Goal: Transaction & Acquisition: Purchase product/service

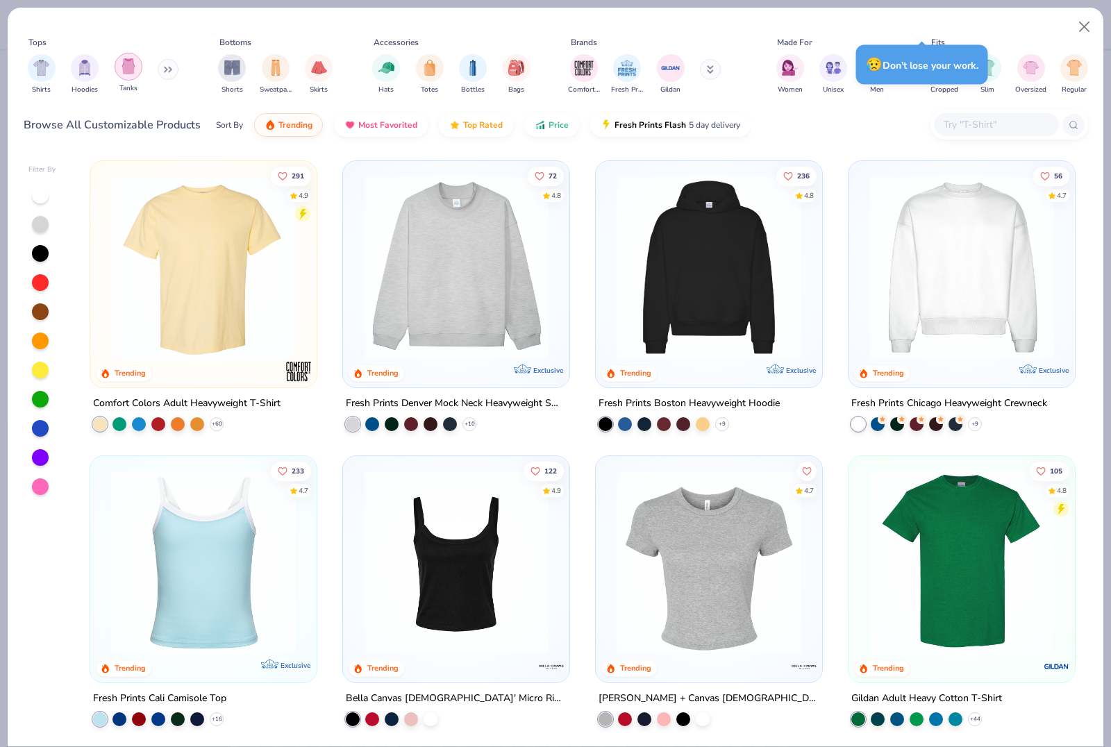
click at [123, 71] on img "filter for Tanks" at bounding box center [128, 66] width 15 height 16
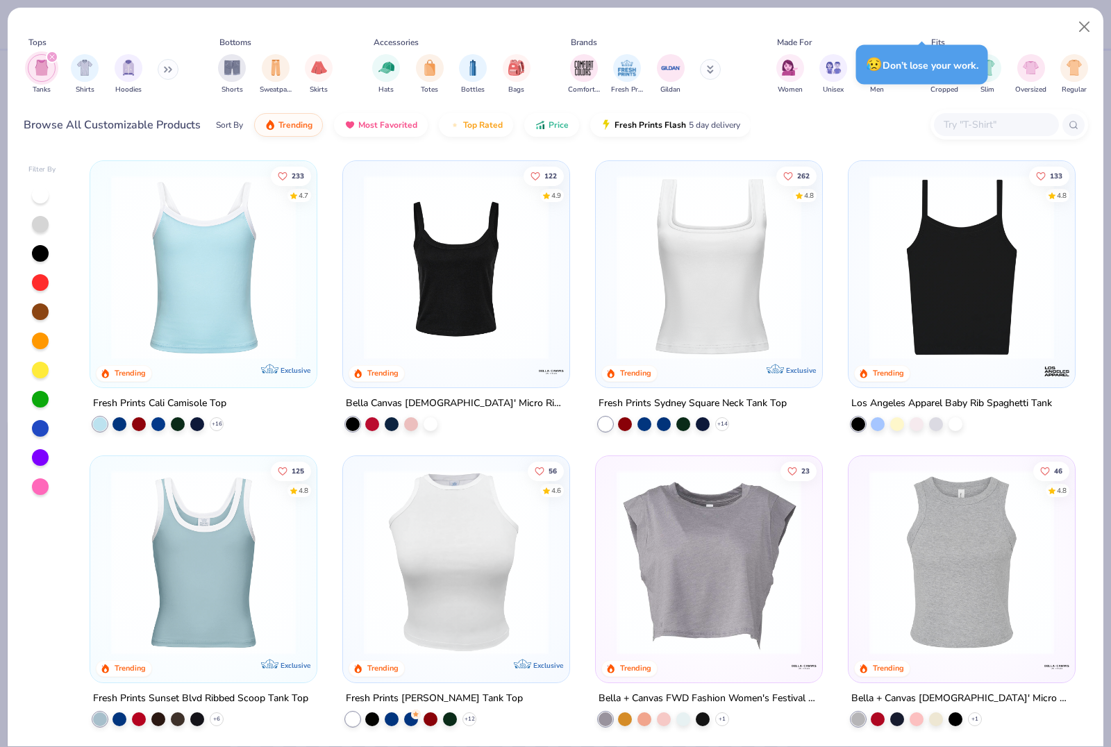
click at [985, 295] on img at bounding box center [961, 267] width 199 height 185
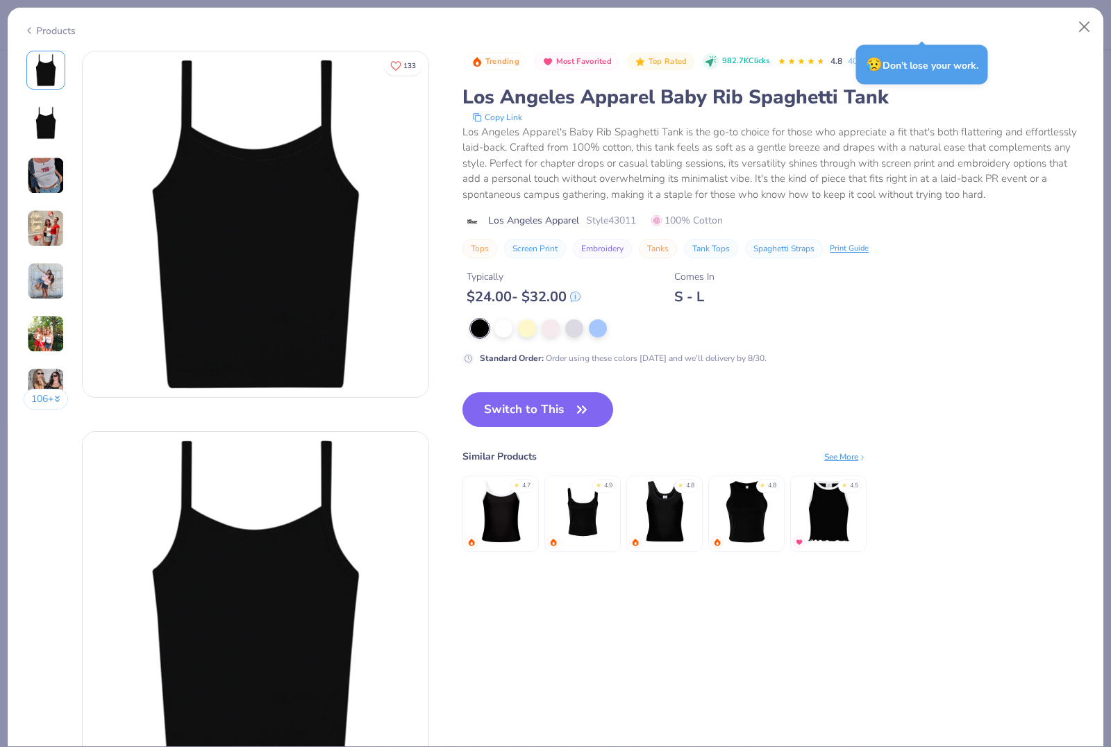
click at [1075, 55] on div "Trending Most Favorited Top Rated 982.7K Clicks 4.8 40+ Reviews" at bounding box center [776, 62] width 624 height 22
click at [1076, 35] on button "Close" at bounding box center [1084, 27] width 26 height 26
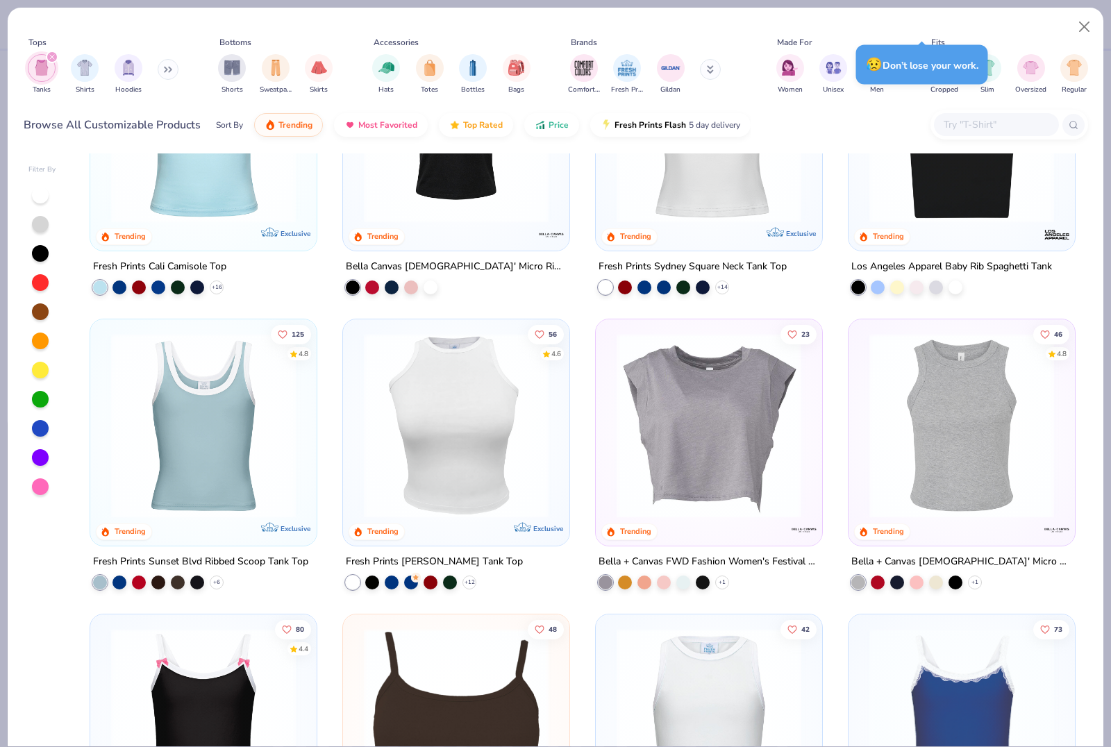
scroll to position [153, 0]
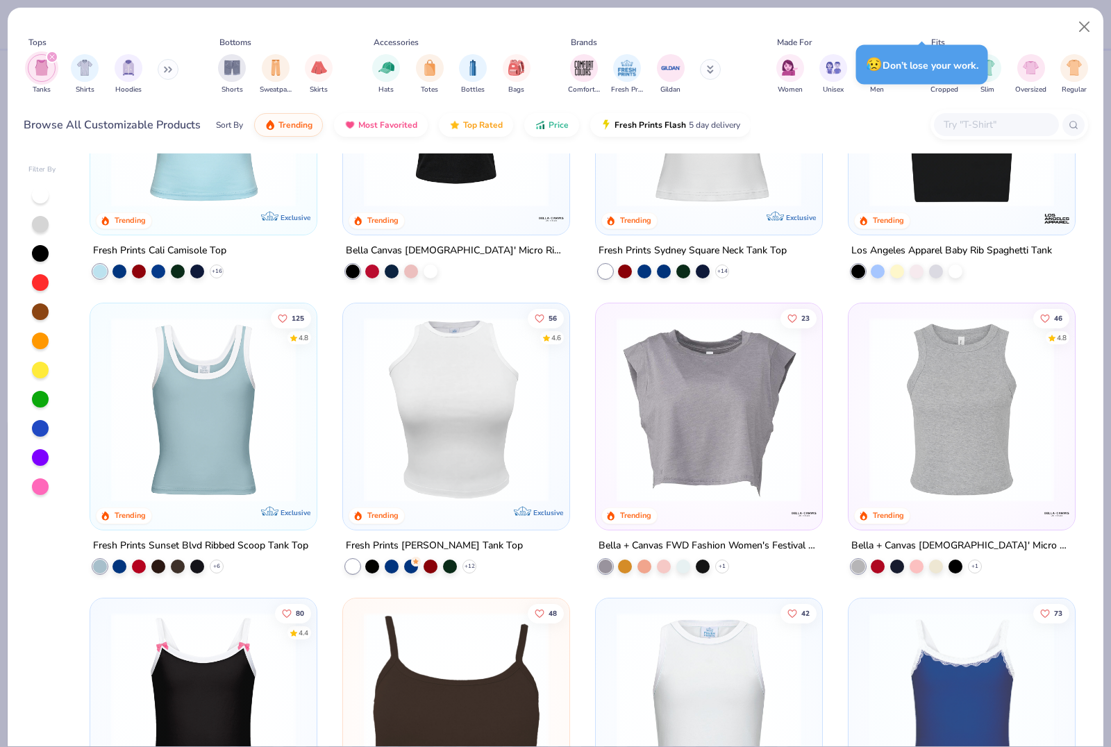
click at [983, 473] on img at bounding box center [961, 409] width 199 height 185
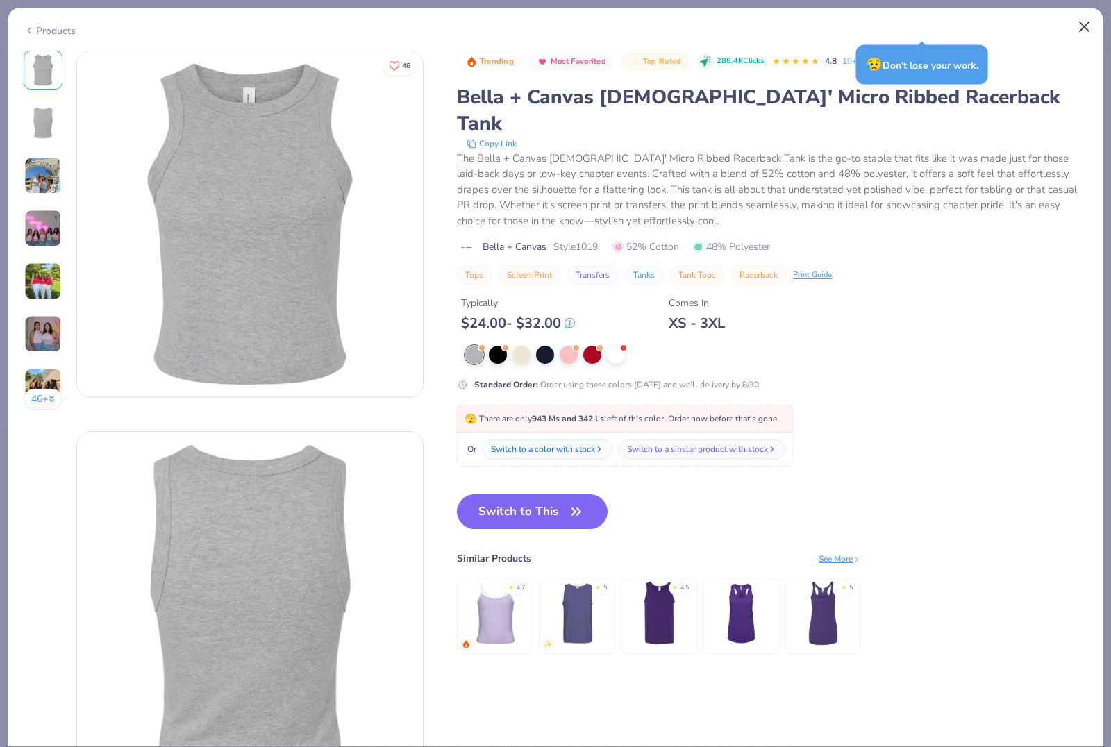
click at [1090, 35] on button "Close" at bounding box center [1084, 27] width 26 height 26
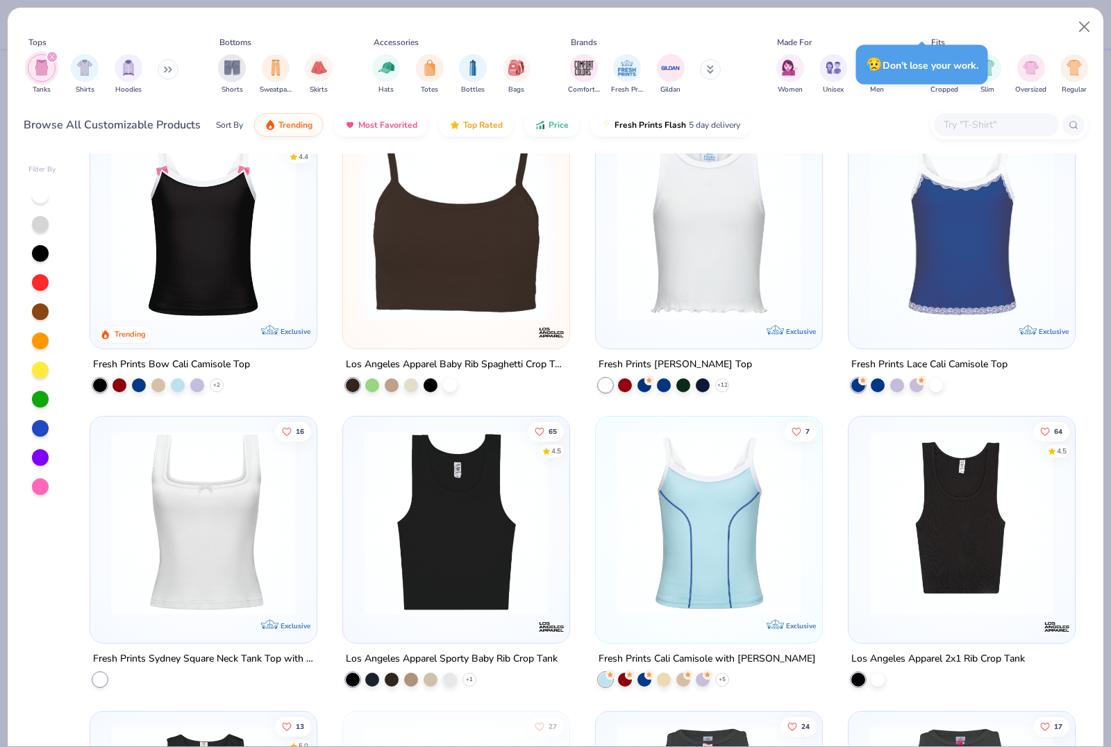
scroll to position [633, 0]
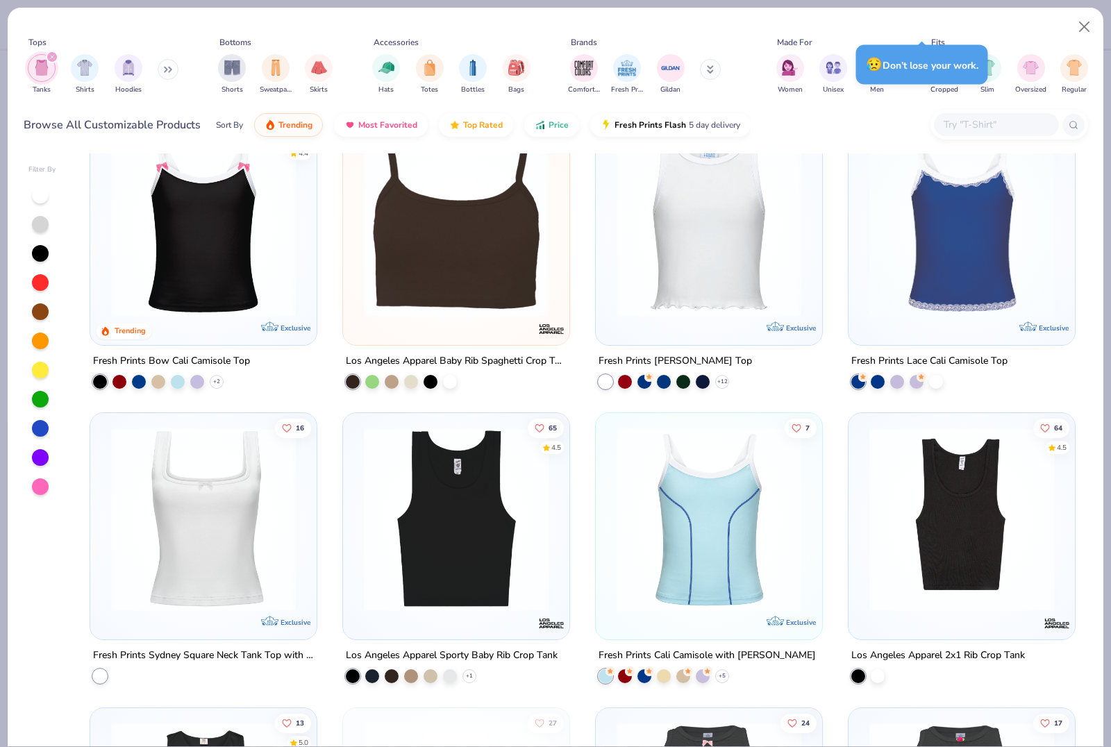
click at [446, 533] on img at bounding box center [456, 519] width 199 height 185
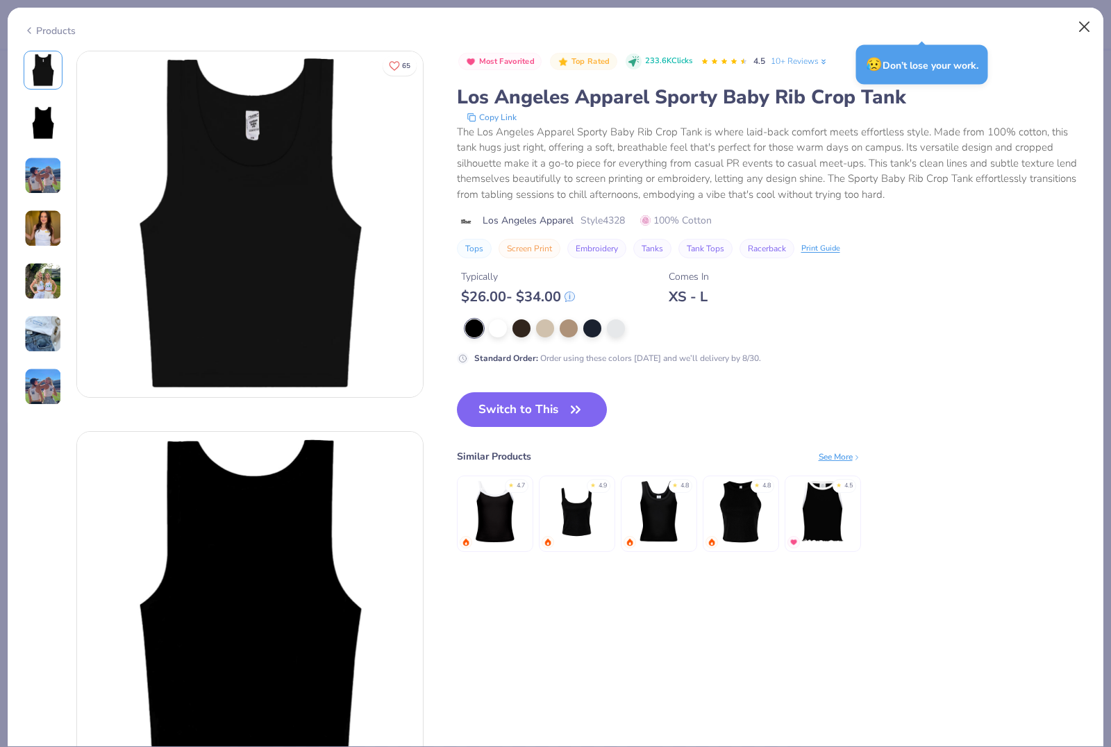
click at [1071, 36] on button "Close" at bounding box center [1084, 27] width 26 height 26
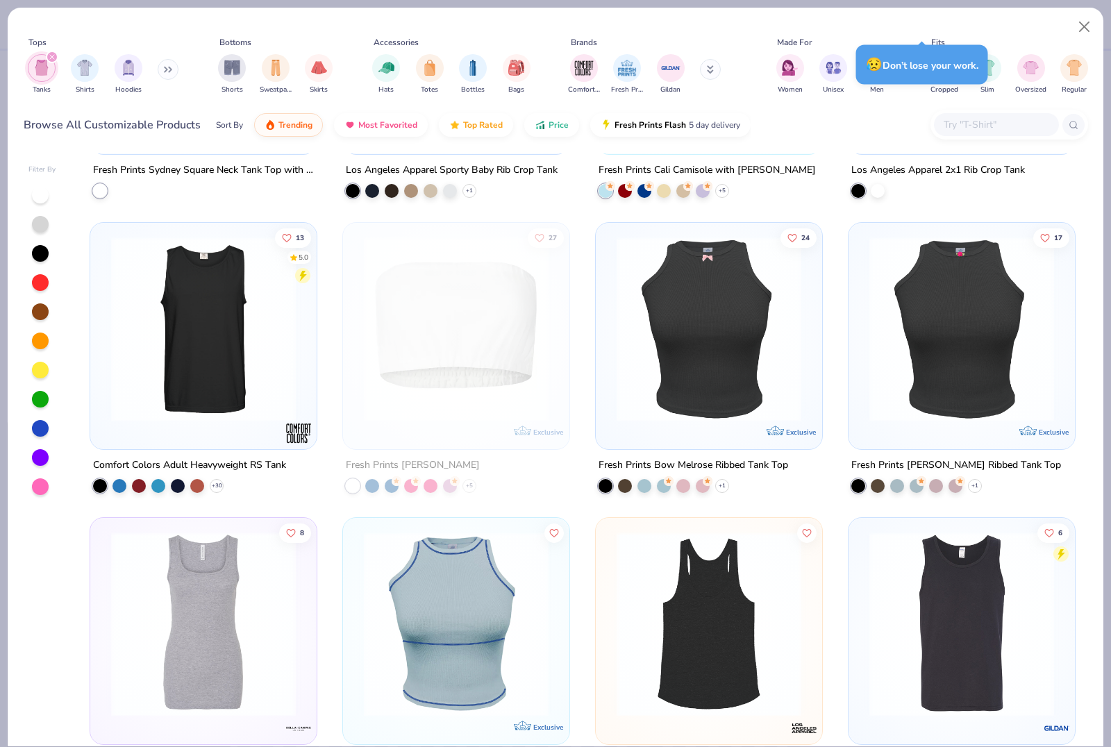
scroll to position [1132, 0]
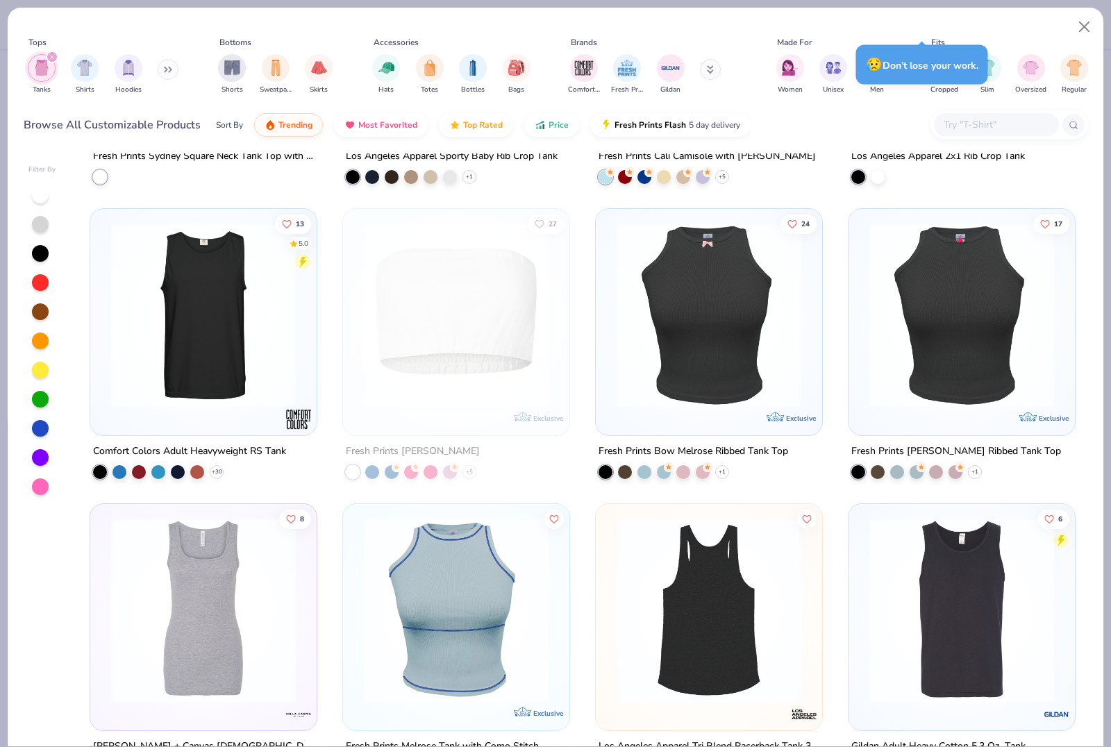
click at [979, 398] on img at bounding box center [961, 315] width 199 height 185
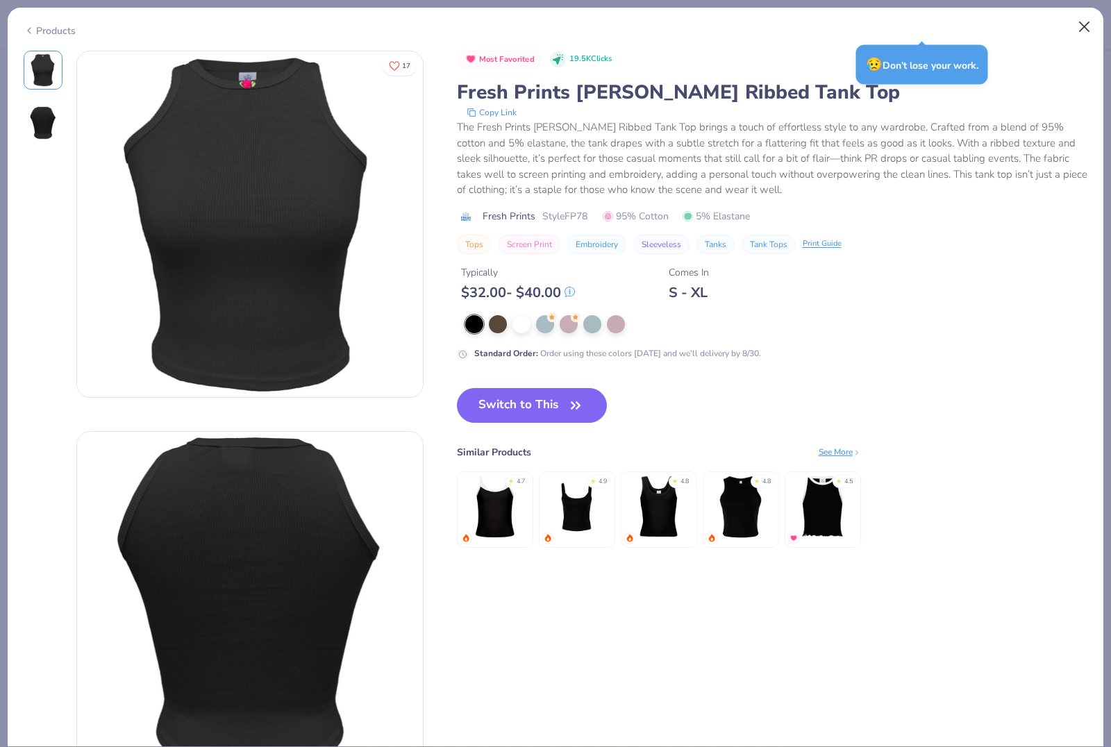
click at [1080, 25] on button "Close" at bounding box center [1084, 27] width 26 height 26
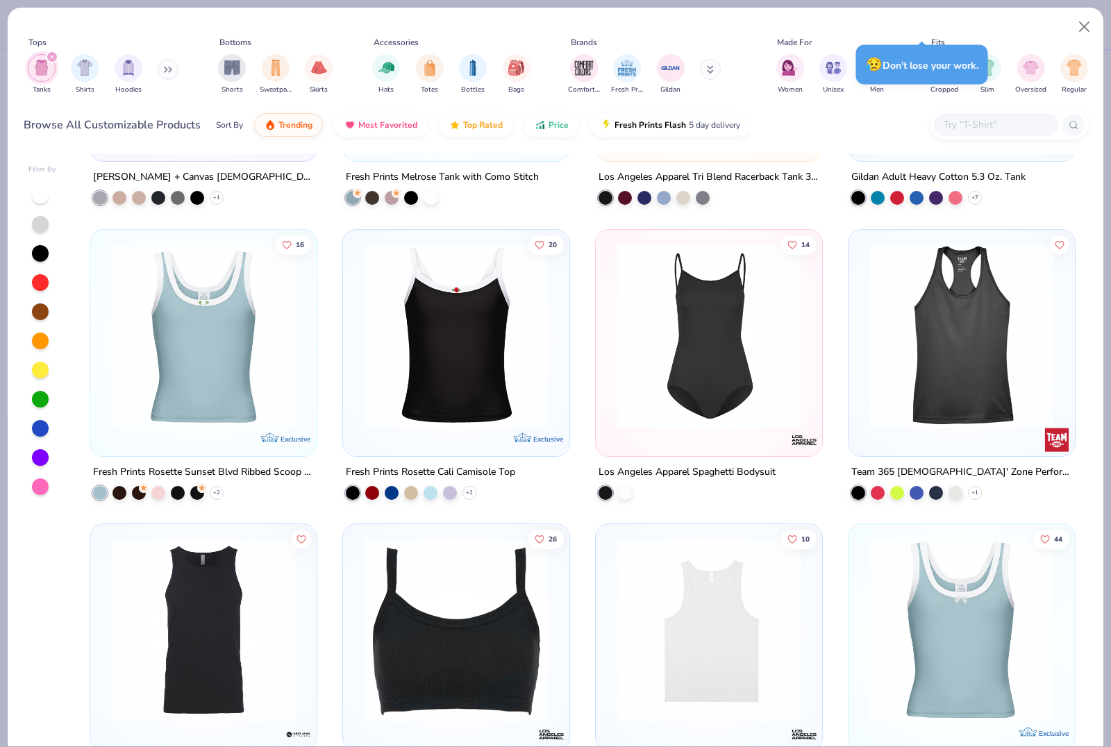
scroll to position [1706, 0]
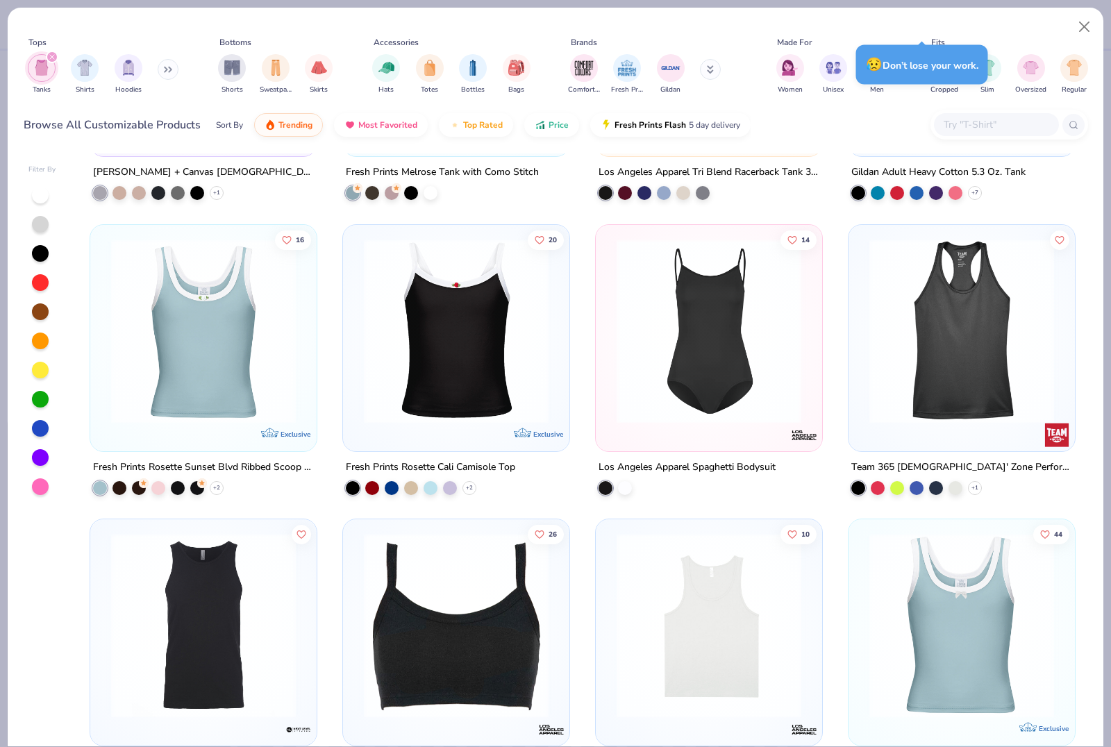
click at [989, 415] on img at bounding box center [961, 330] width 199 height 185
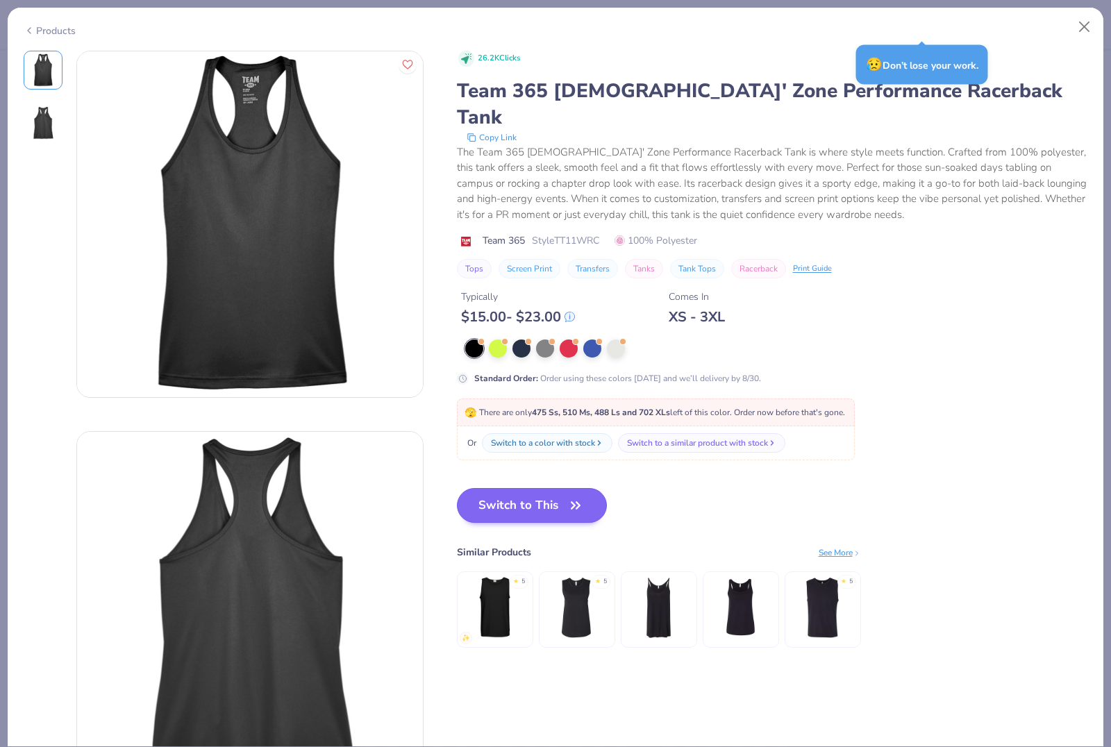
click at [561, 488] on button "Switch to This" at bounding box center [532, 505] width 151 height 35
type textarea "x"
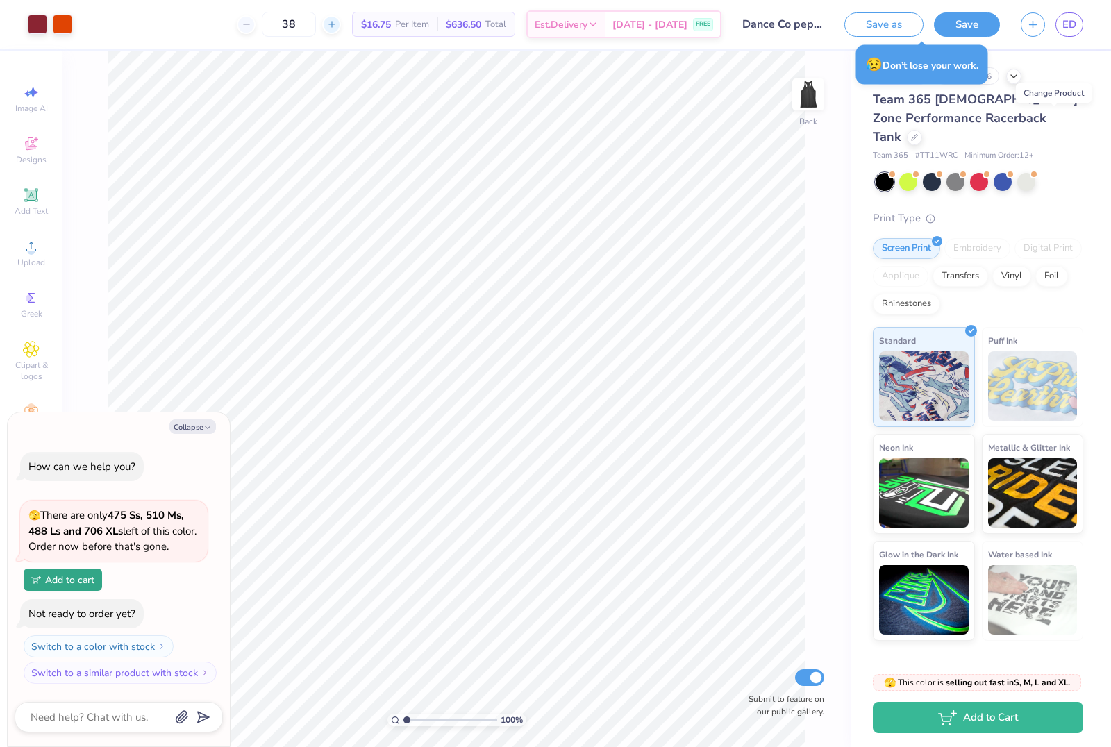
click at [335, 31] on div at bounding box center [331, 24] width 19 height 19
click at [322, 22] on input "39" at bounding box center [335, 24] width 54 height 25
click at [337, 23] on div at bounding box center [331, 24] width 19 height 19
type input "40"
type textarea "x"
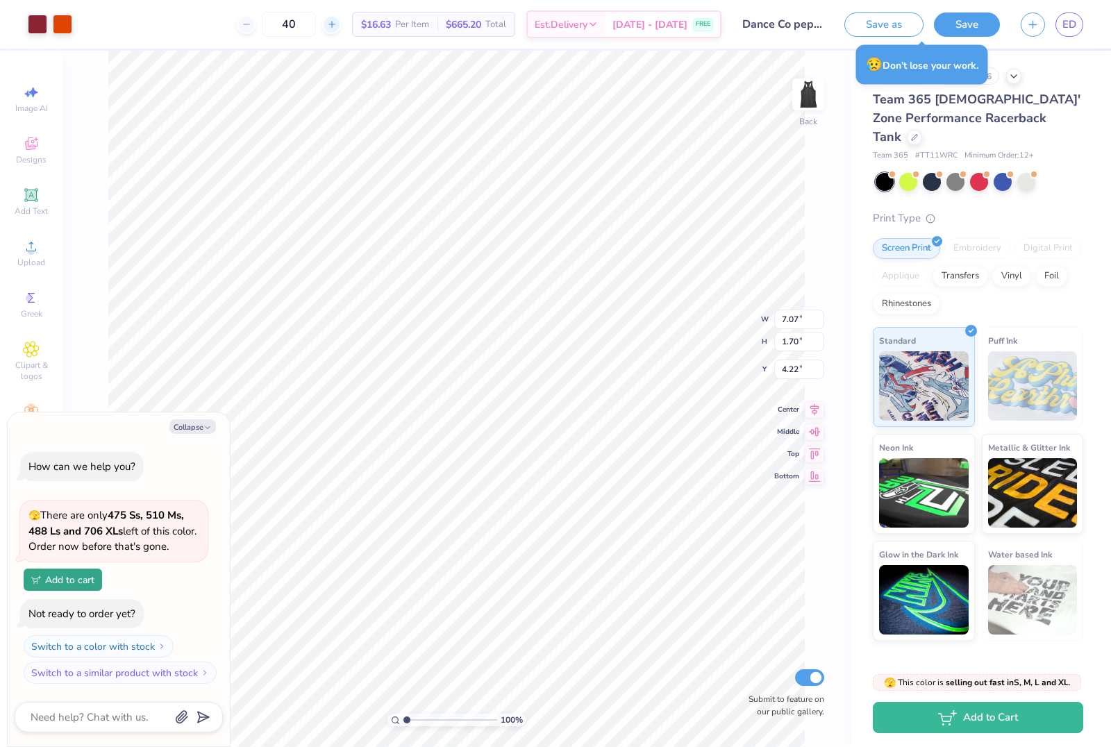
type input "10.44"
type input "2.52"
type input "3.41"
type textarea "x"
type input "2.34"
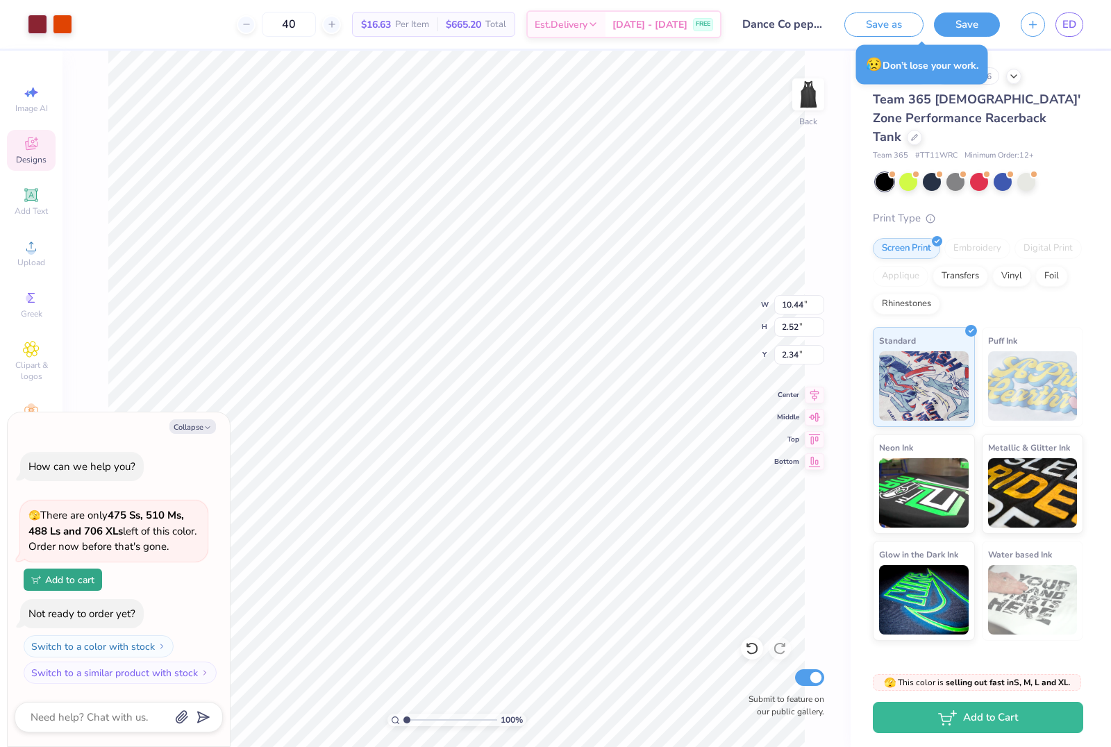
click at [26, 158] on span "Designs" at bounding box center [31, 159] width 31 height 11
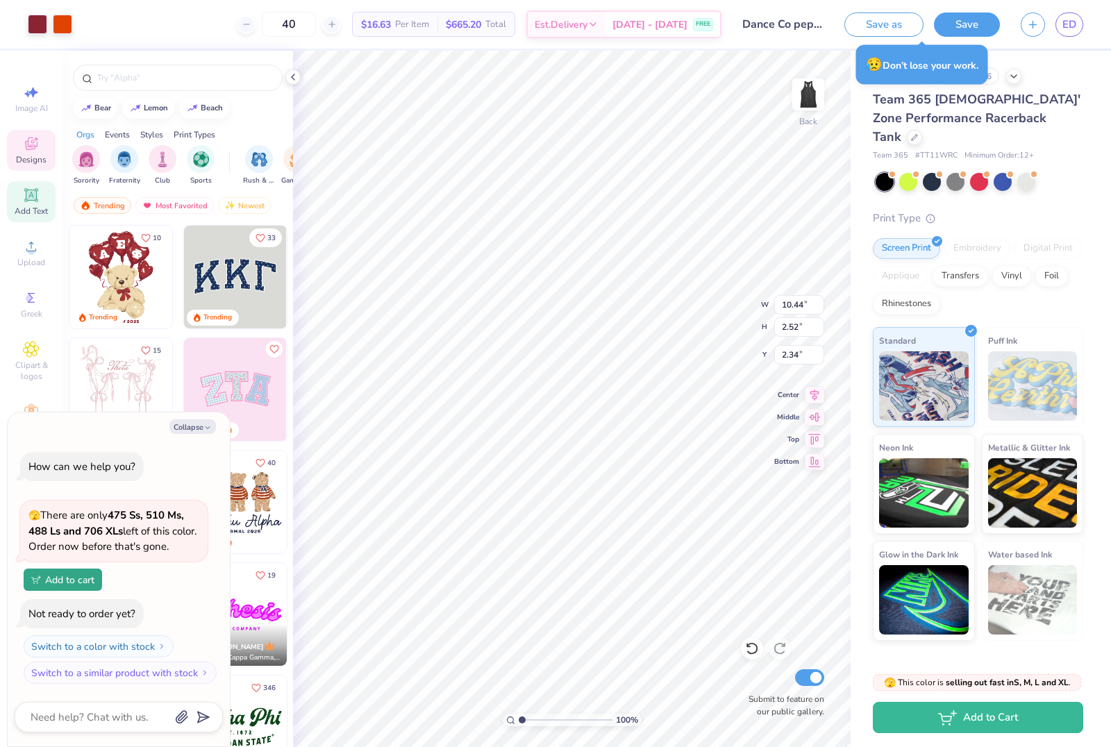
click at [28, 206] on div "Add Text" at bounding box center [31, 201] width 49 height 41
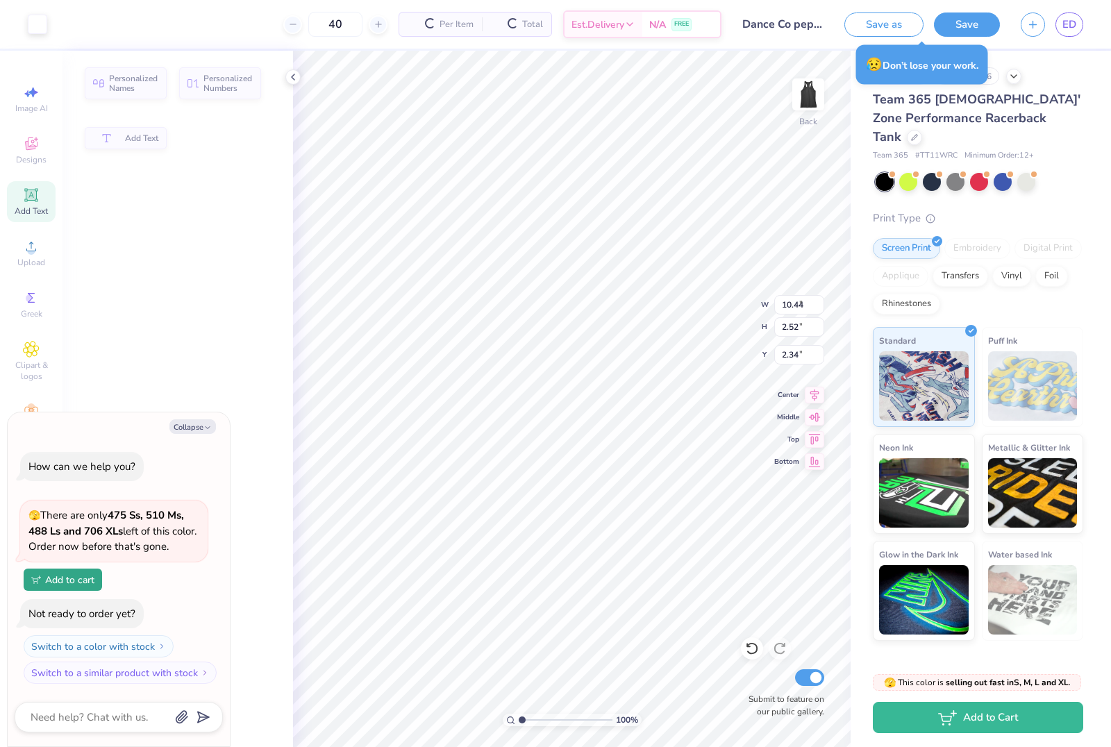
type textarea "x"
type input "5.44"
type input "1.58"
type input "8.71"
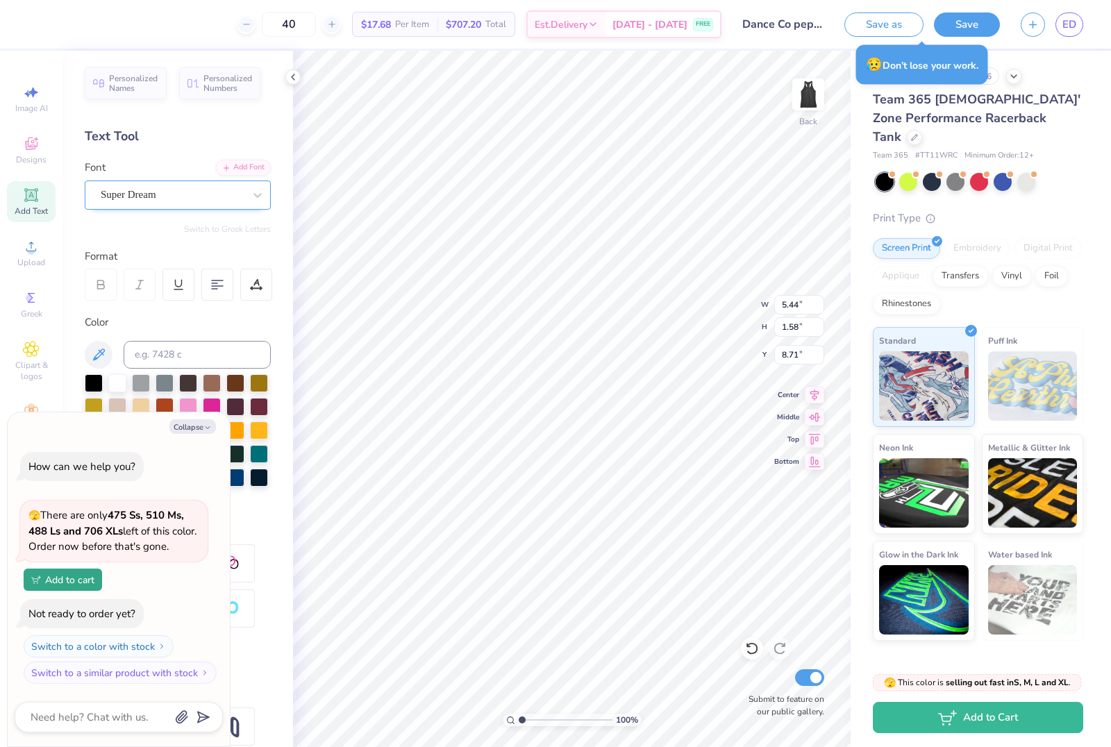
click at [244, 193] on div "Super Dream" at bounding box center [172, 195] width 146 height 22
type textarea "x"
type textarea "T"
type textarea "x"
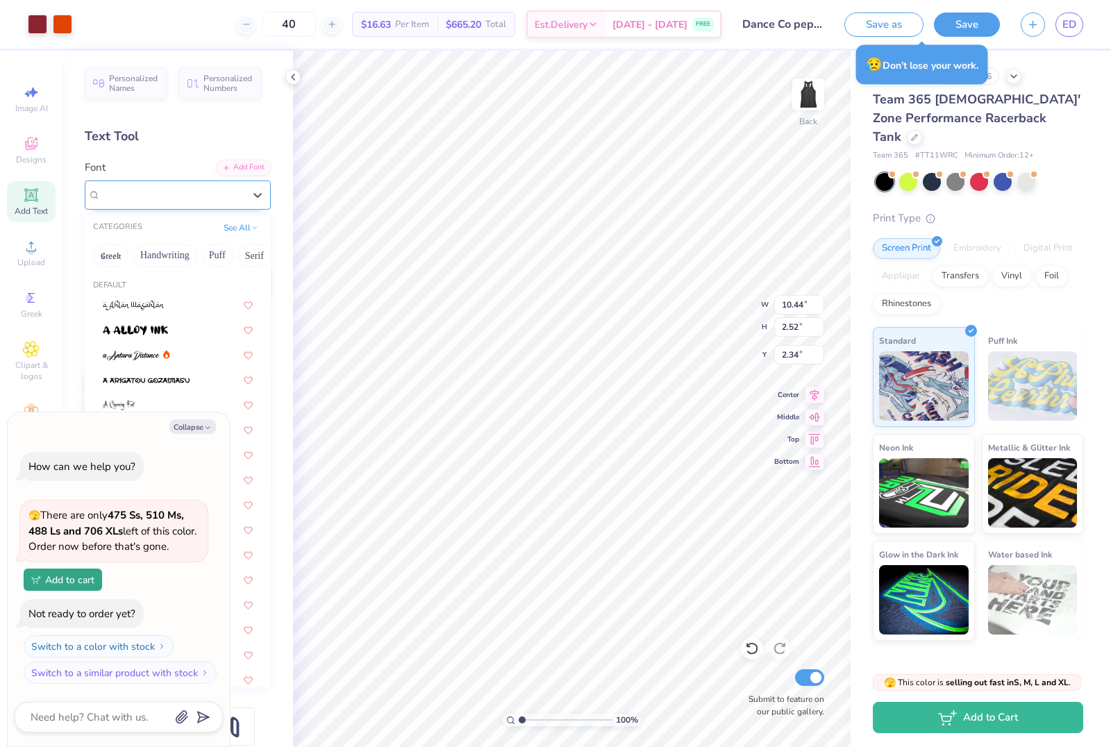
click at [243, 195] on div "Super Dream" at bounding box center [172, 195] width 146 height 22
click at [178, 257] on button "Handwriting" at bounding box center [165, 255] width 65 height 22
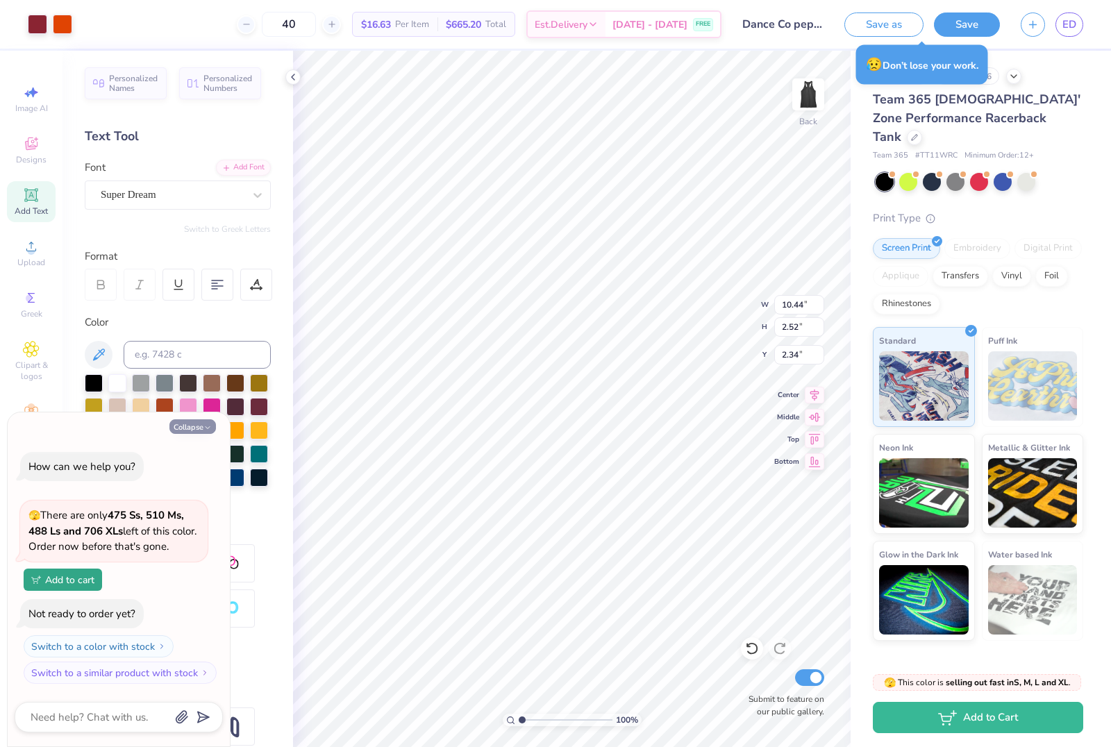
click at [196, 430] on button "Collapse" at bounding box center [192, 426] width 47 height 15
type textarea "x"
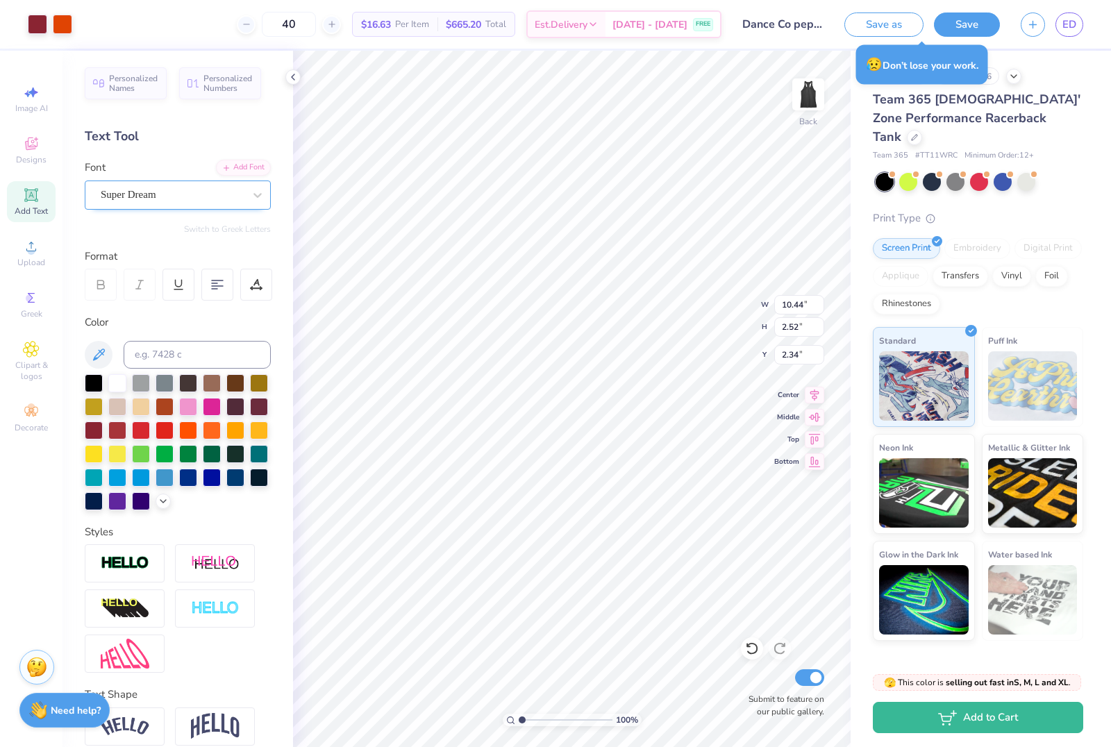
click at [206, 184] on div "Super Dream" at bounding box center [172, 195] width 146 height 22
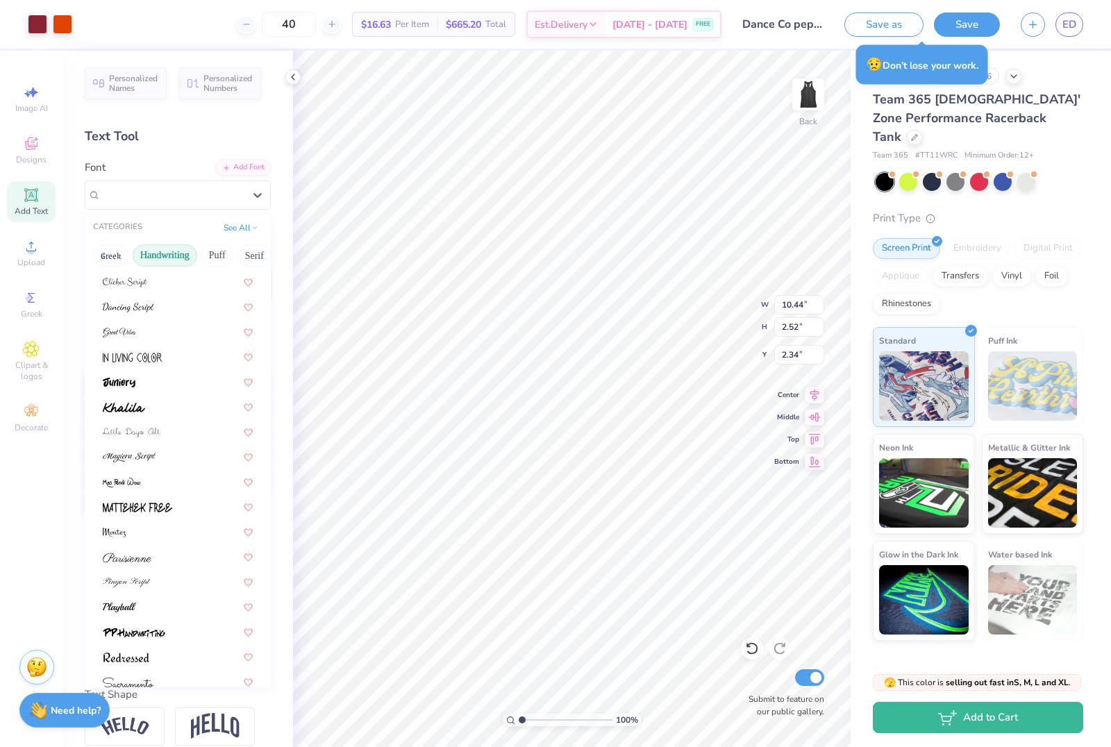
scroll to position [205, 0]
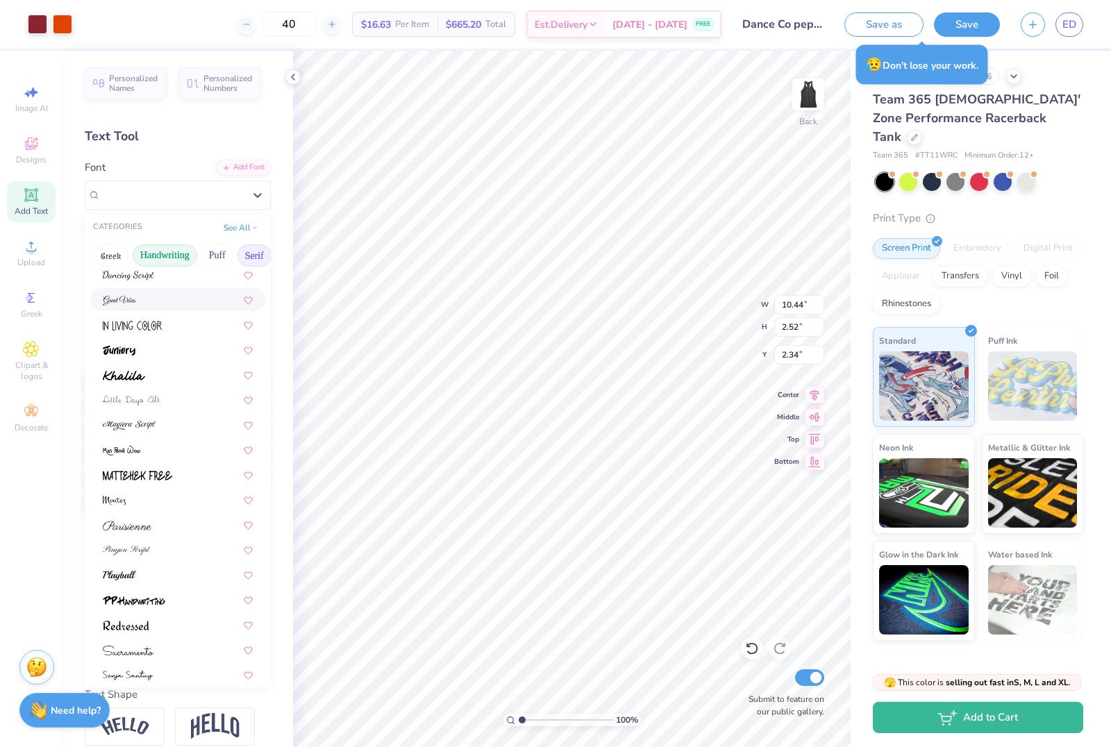
click at [258, 256] on button "Serif" at bounding box center [254, 255] width 34 height 22
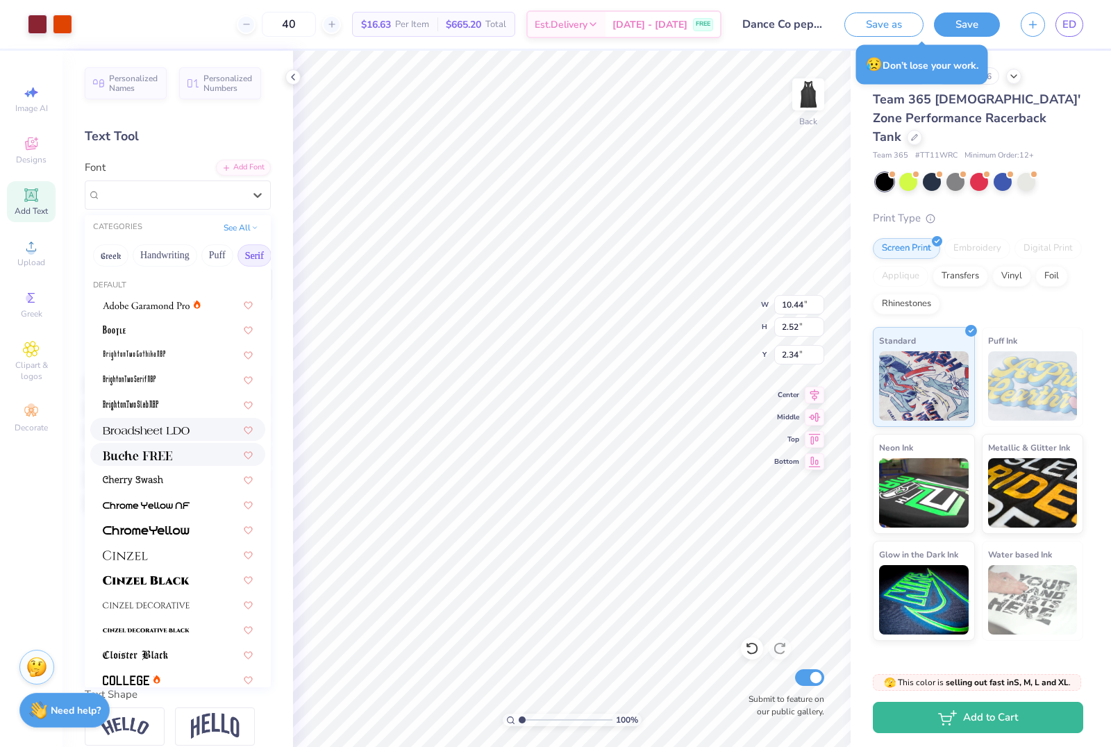
click at [156, 438] on div at bounding box center [177, 429] width 175 height 23
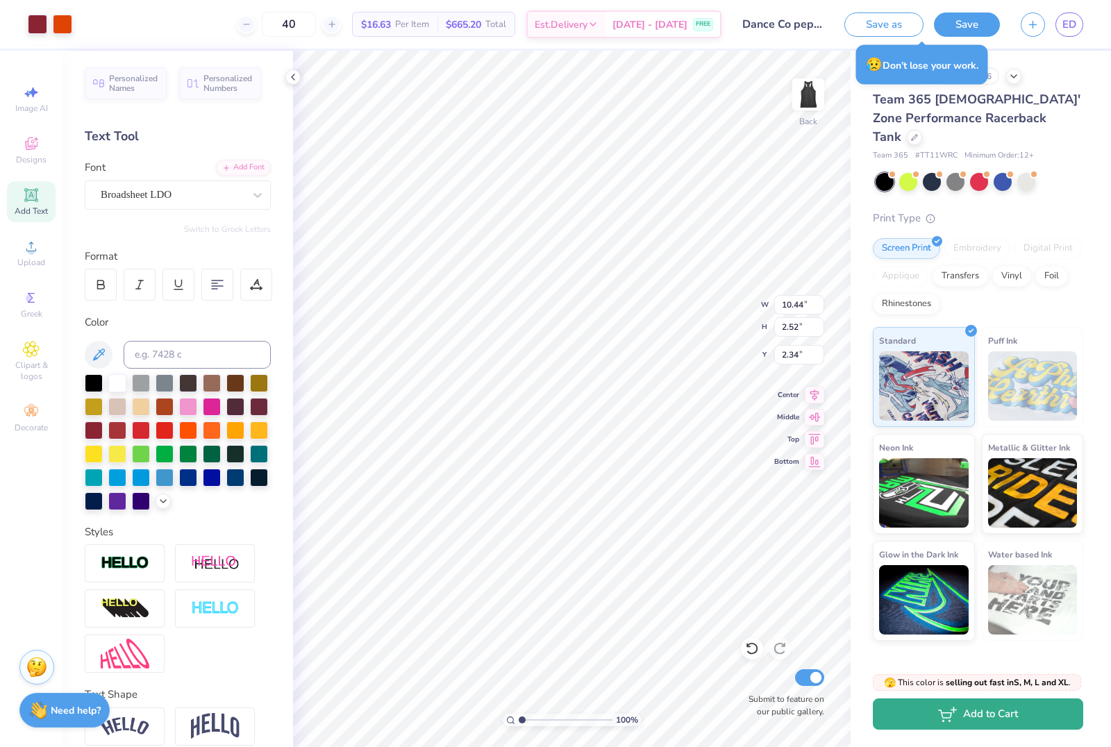
click at [1012, 722] on button "Add to Cart" at bounding box center [978, 714] width 210 height 31
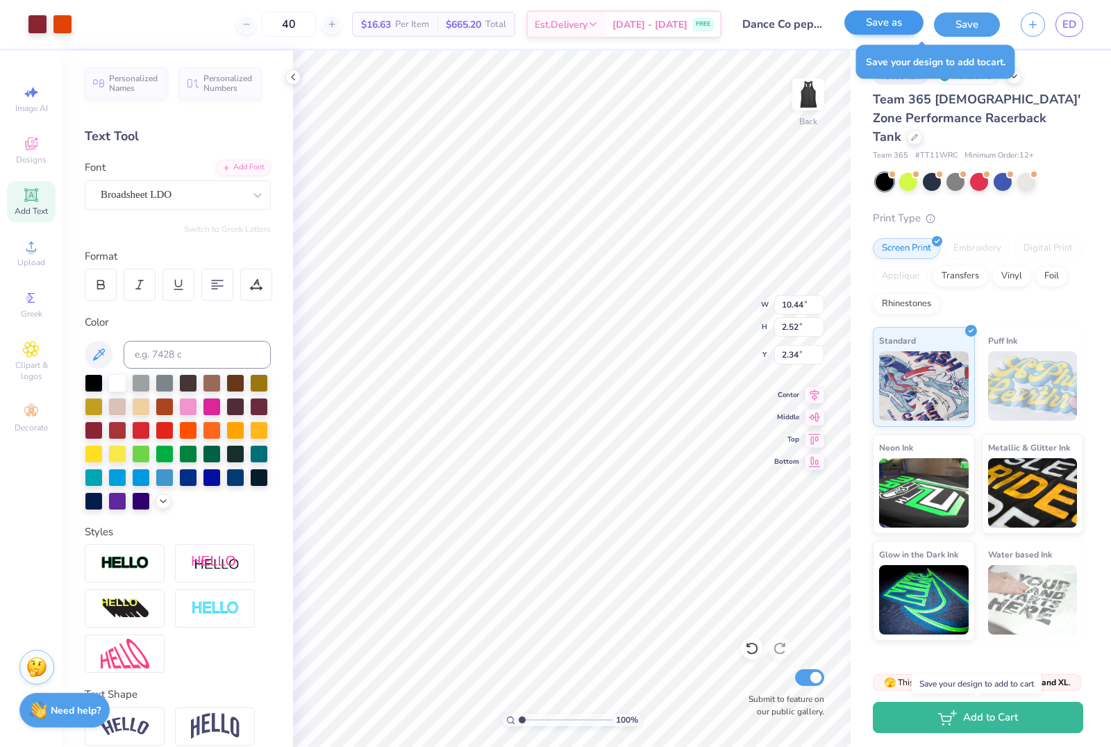
click at [890, 26] on button "Save as" at bounding box center [883, 22] width 79 height 24
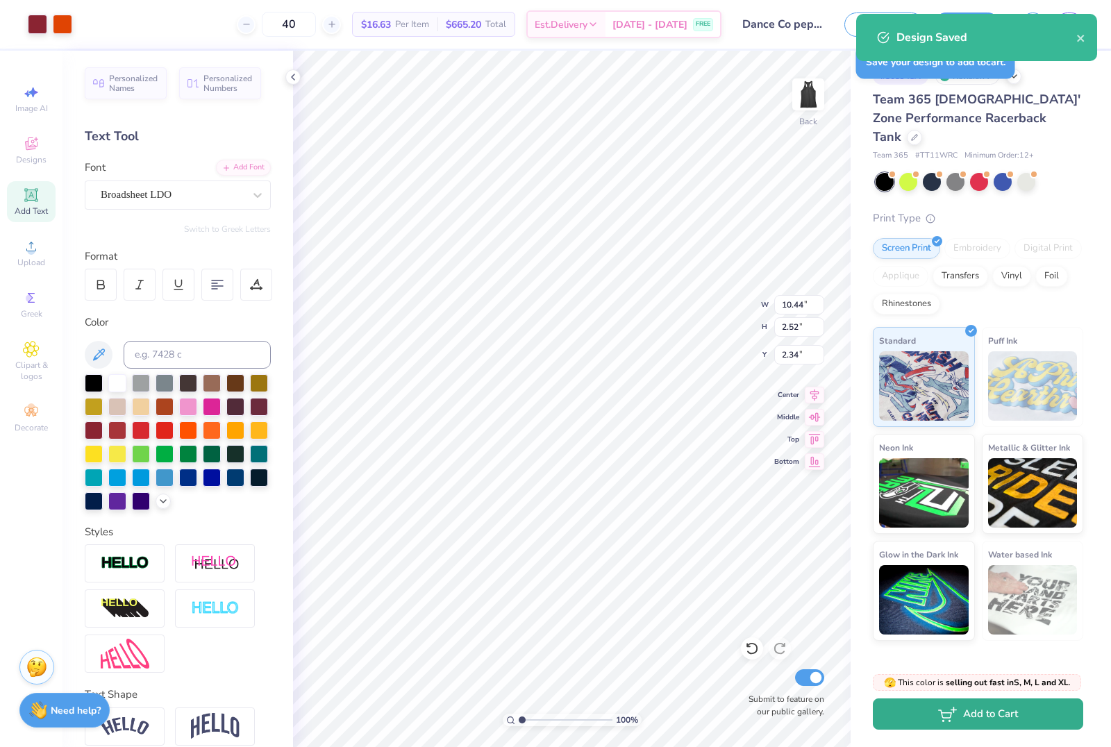
click at [1036, 718] on button "Add to Cart" at bounding box center [978, 714] width 210 height 31
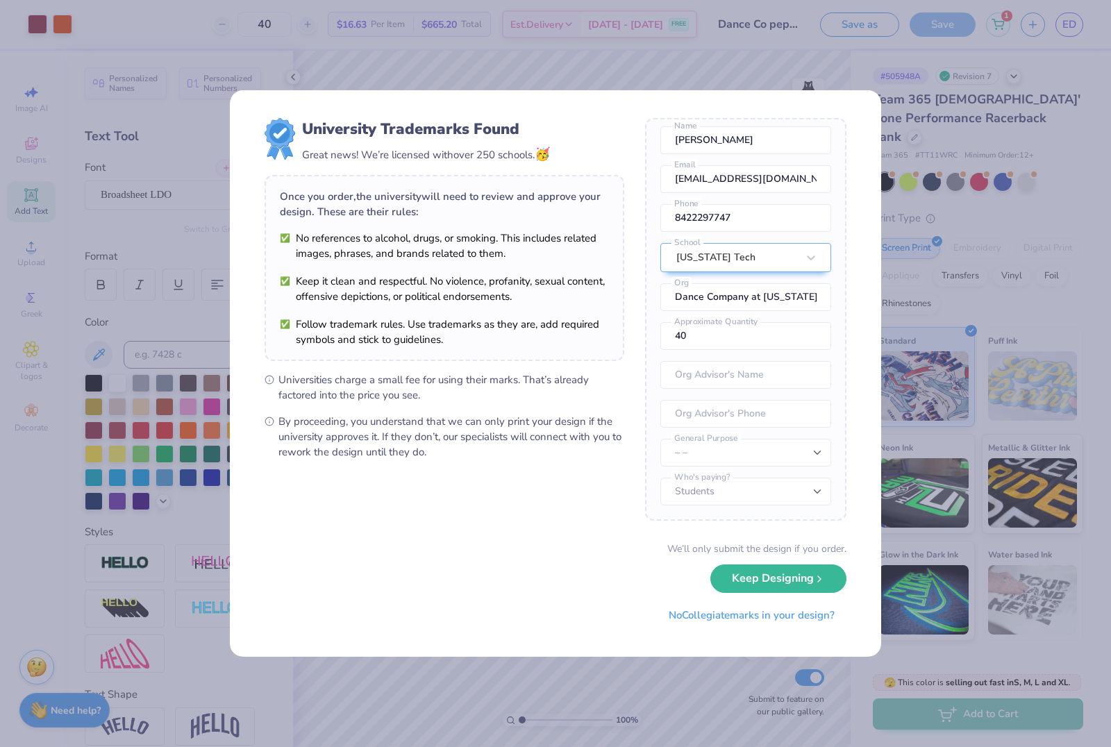
scroll to position [51, 0]
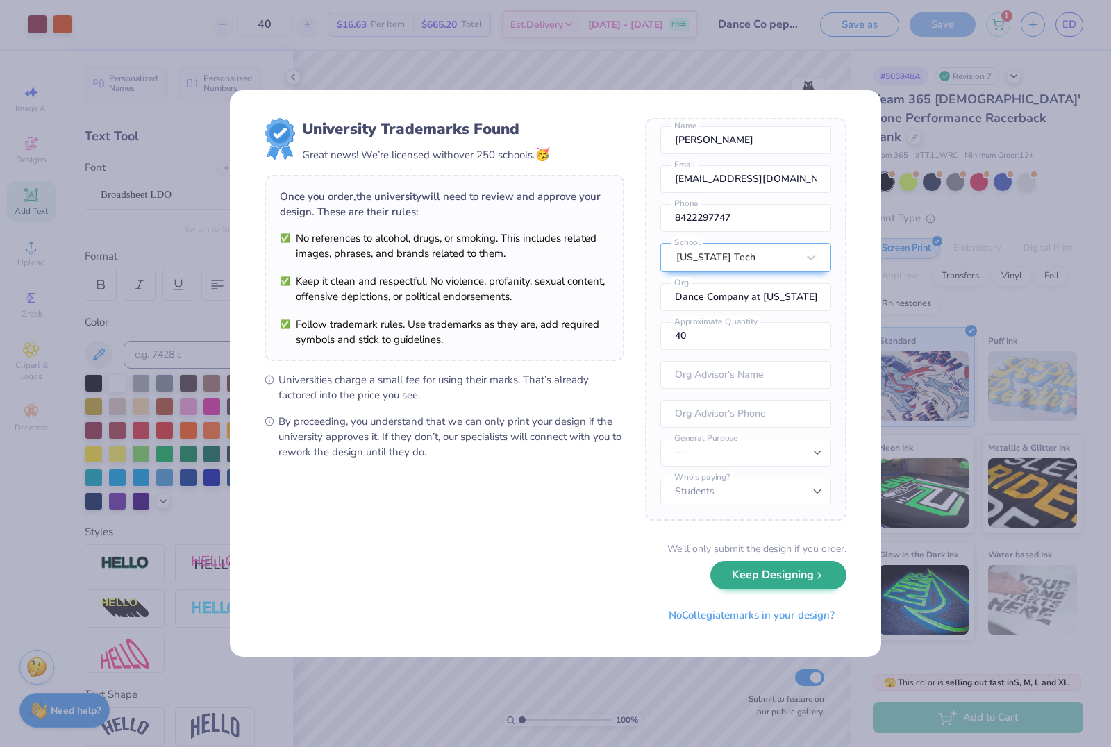
click at [818, 587] on button "Keep Designing" at bounding box center [778, 575] width 136 height 28
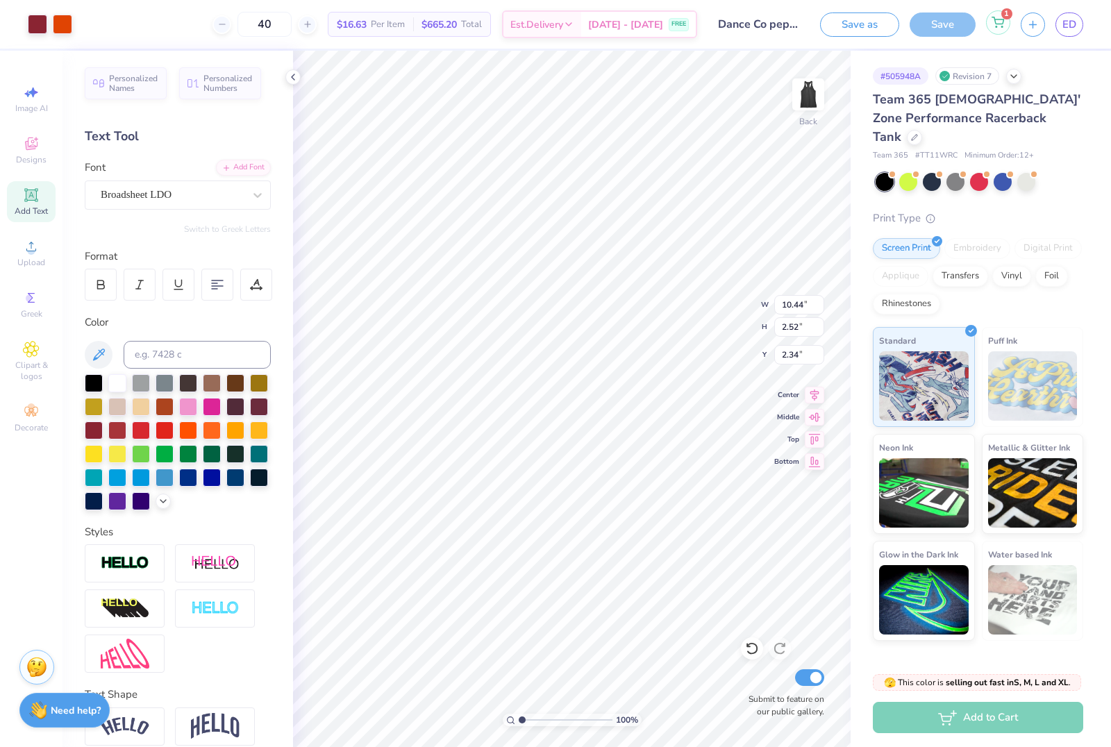
click at [1005, 28] on div "1" at bounding box center [998, 22] width 24 height 24
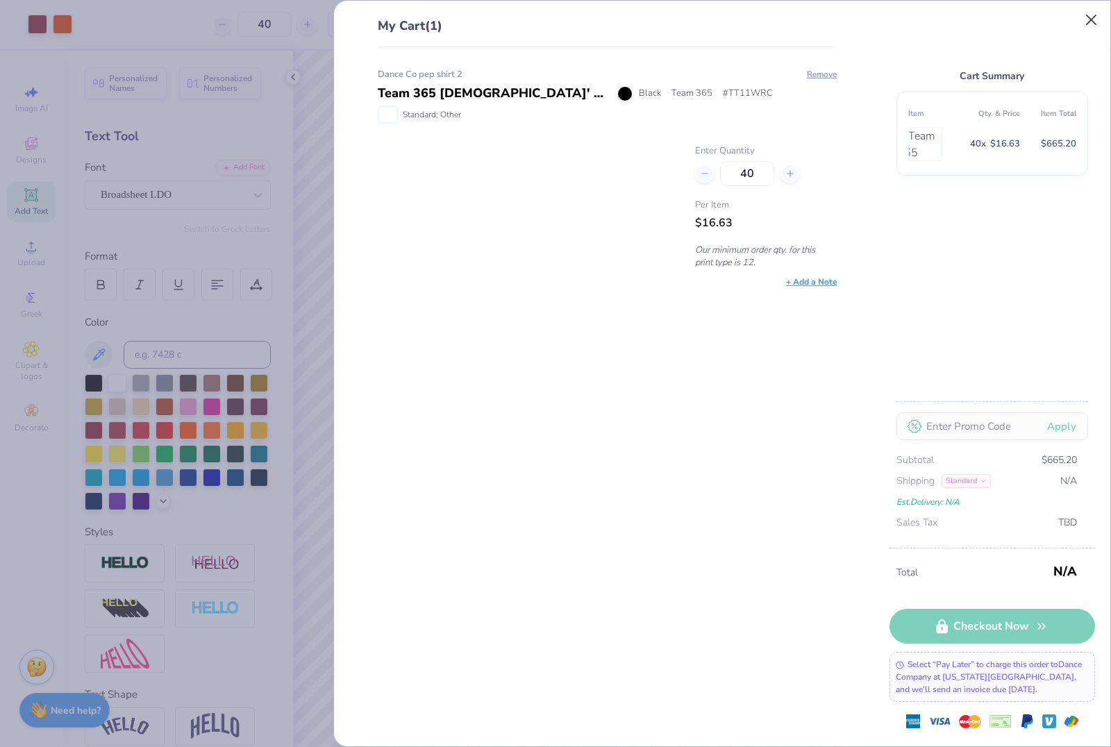
click at [1081, 33] on button "Close" at bounding box center [1091, 20] width 26 height 26
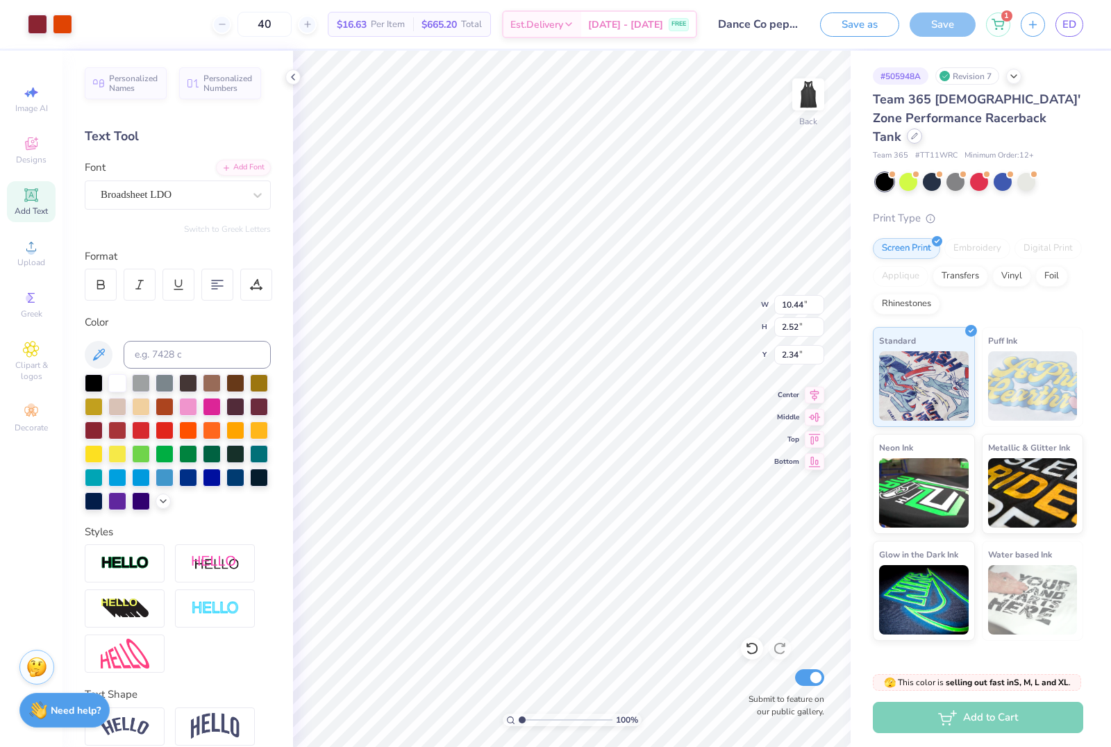
click at [1051, 124] on div "Team 365 [DEMOGRAPHIC_DATA]' Zone Performance Racerback Tank" at bounding box center [978, 118] width 210 height 56
click at [1035, 124] on span "Team 365 [DEMOGRAPHIC_DATA]' Zone Performance Racerback Tank" at bounding box center [977, 118] width 208 height 54
click at [1053, 126] on div "Team 365 [DEMOGRAPHIC_DATA]' Zone Performance Racerback Tank" at bounding box center [978, 118] width 210 height 56
click at [1042, 124] on div "Team 365 [DEMOGRAPHIC_DATA]' Zone Performance Racerback Tank" at bounding box center [978, 118] width 210 height 56
click at [922, 128] on div at bounding box center [914, 135] width 15 height 15
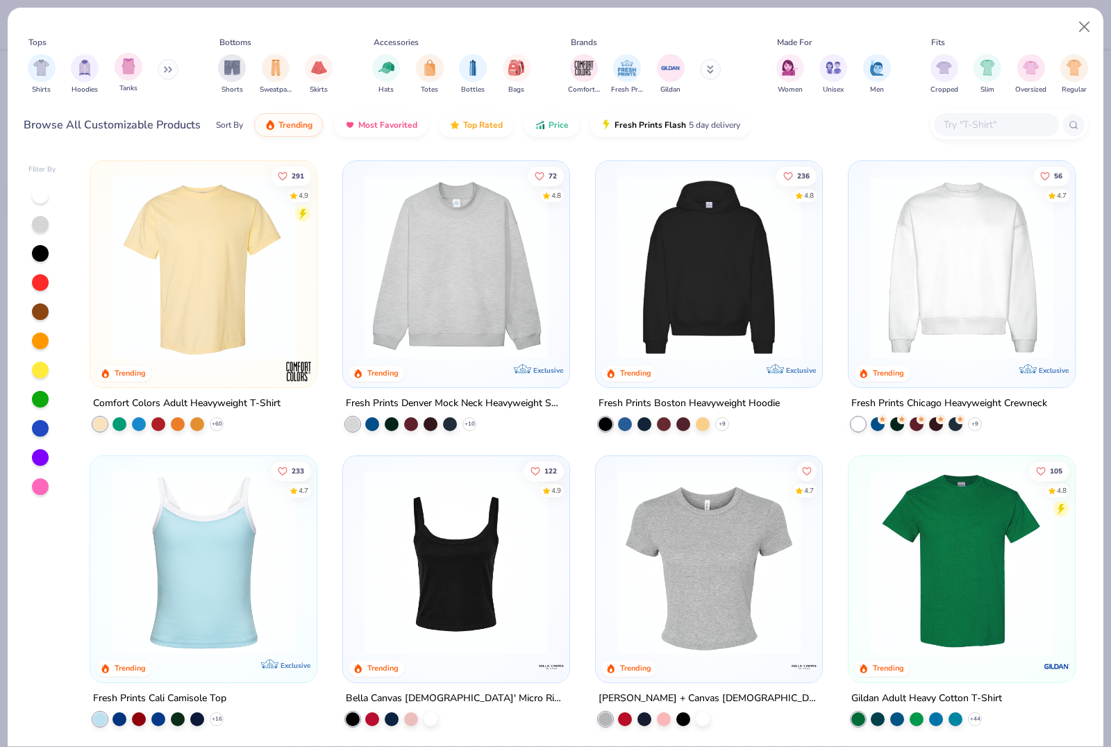
click at [126, 85] on span "Tanks" at bounding box center [128, 88] width 18 height 10
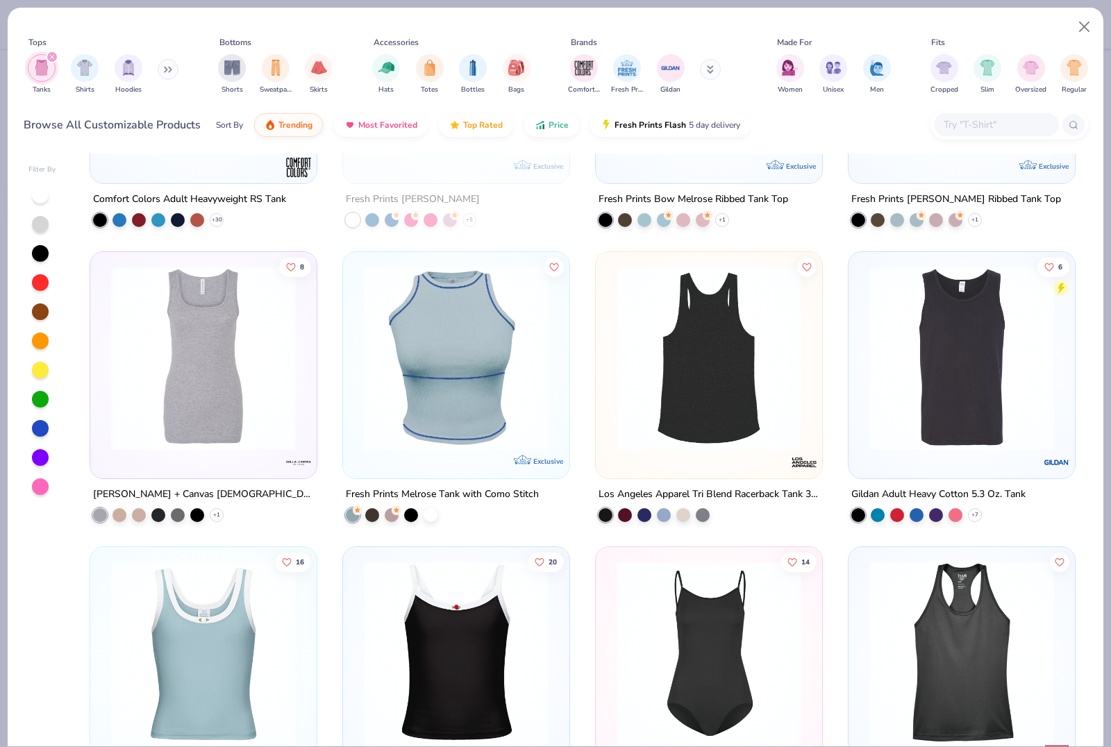
scroll to position [1385, 0]
click at [767, 357] on img at bounding box center [709, 357] width 199 height 185
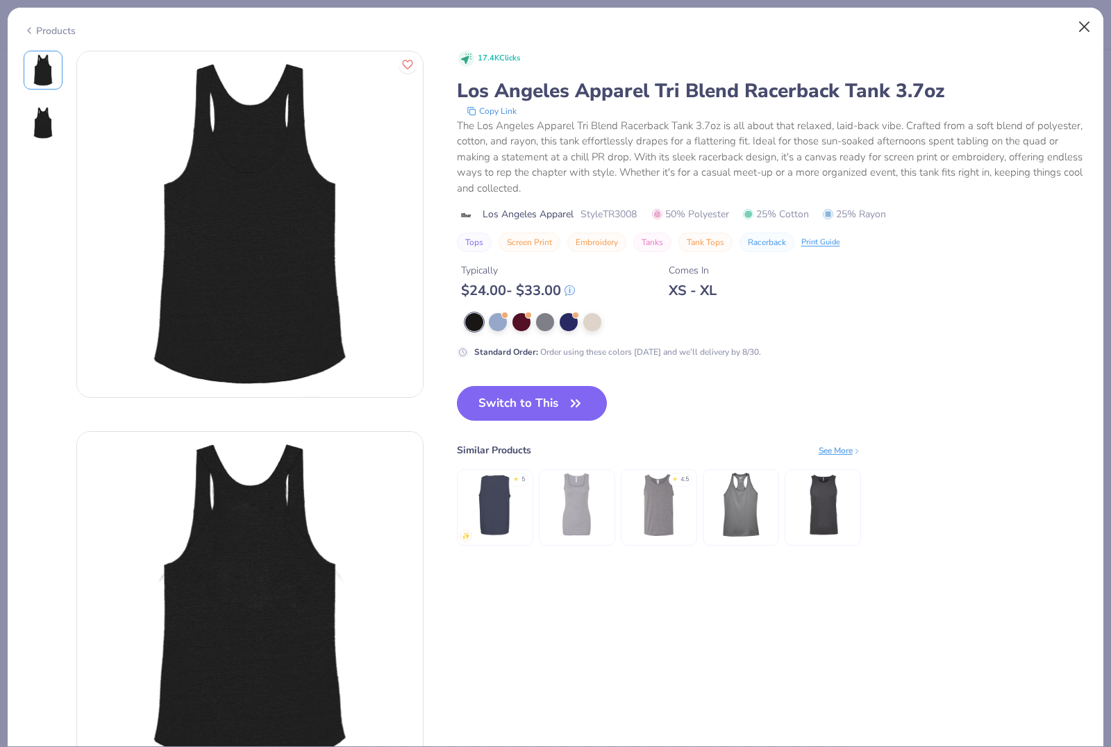
click at [1078, 39] on button "Close" at bounding box center [1084, 27] width 26 height 26
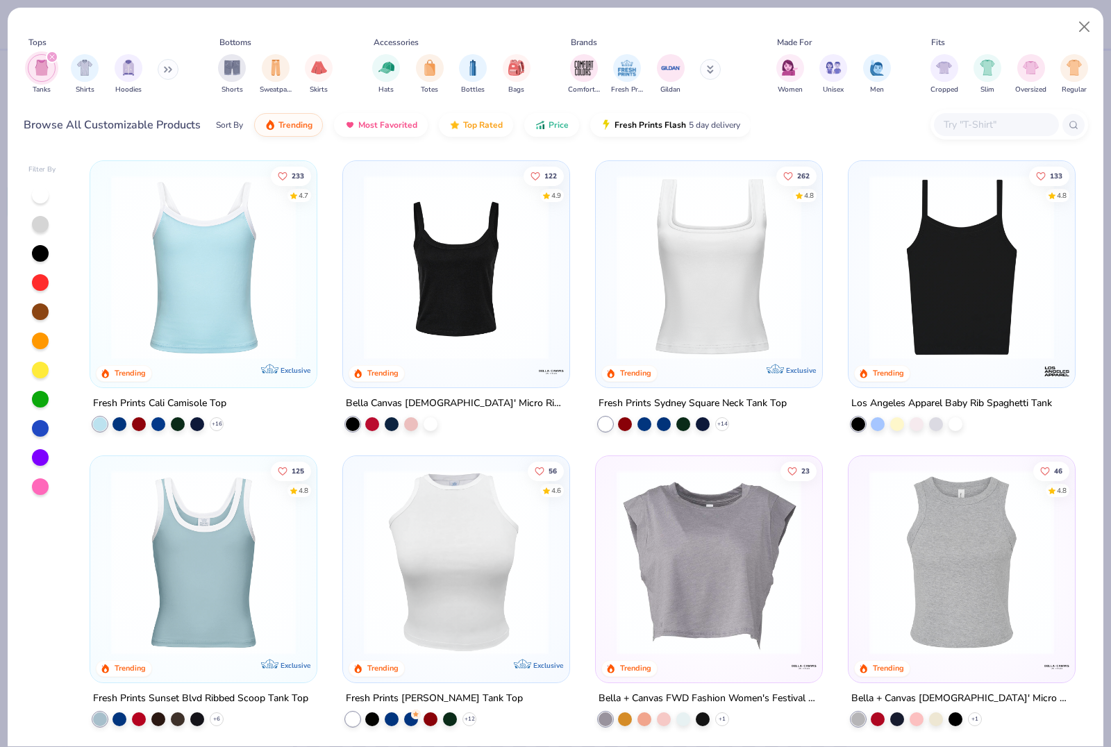
click at [31, 259] on div at bounding box center [42, 341] width 28 height 310
click at [43, 249] on div at bounding box center [40, 253] width 17 height 17
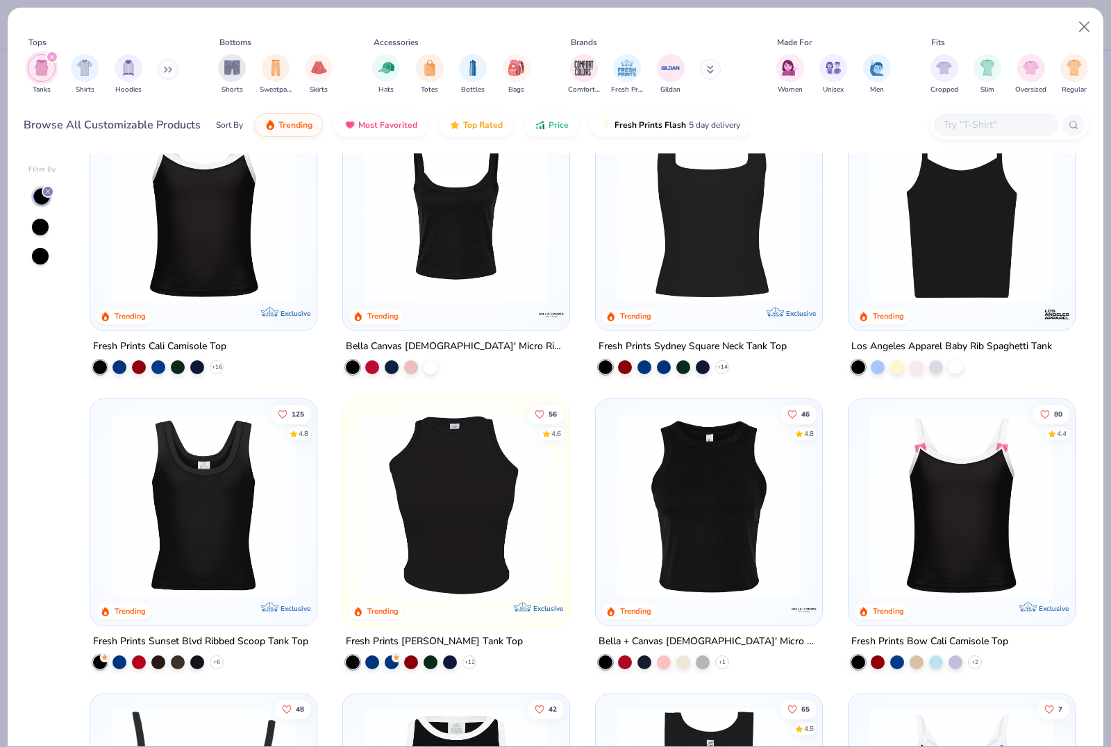
scroll to position [58, 0]
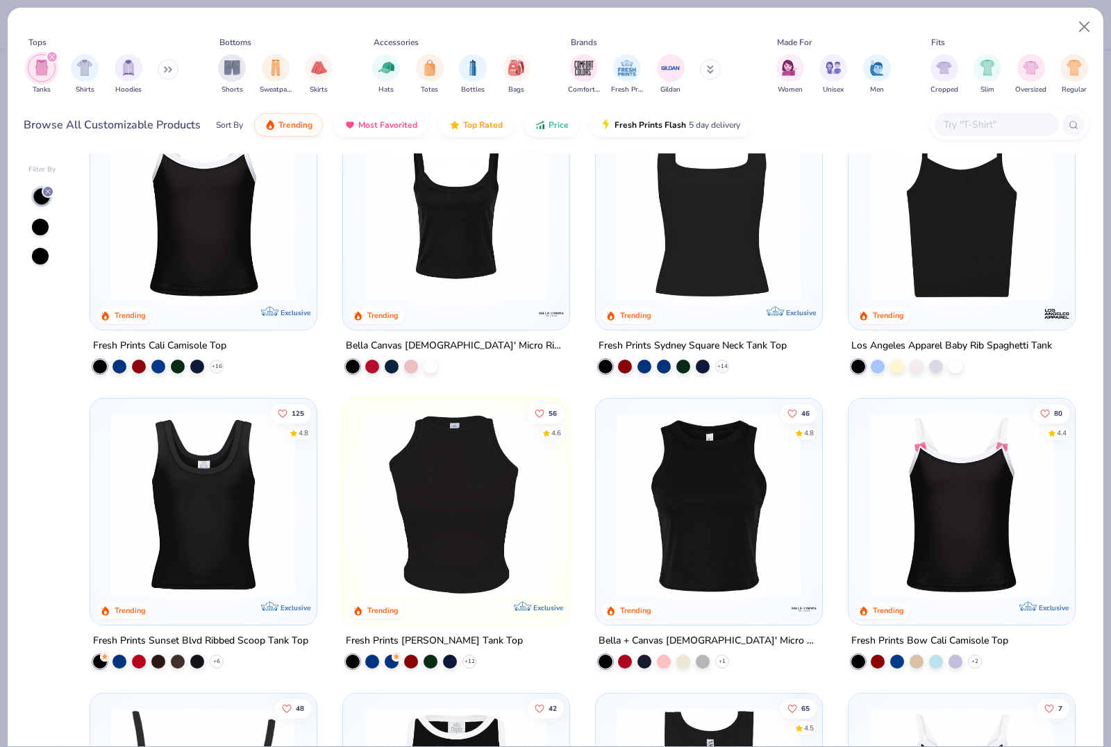
click at [142, 460] on img at bounding box center [203, 504] width 199 height 185
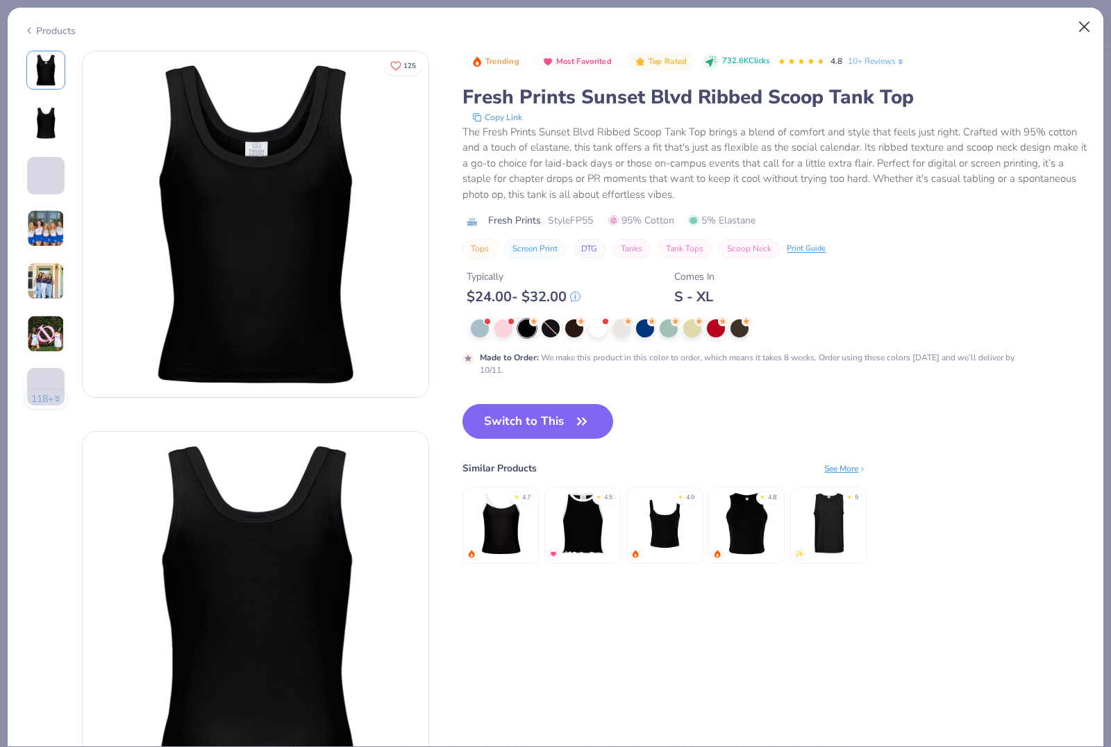
click at [1077, 40] on button "Close" at bounding box center [1084, 27] width 26 height 26
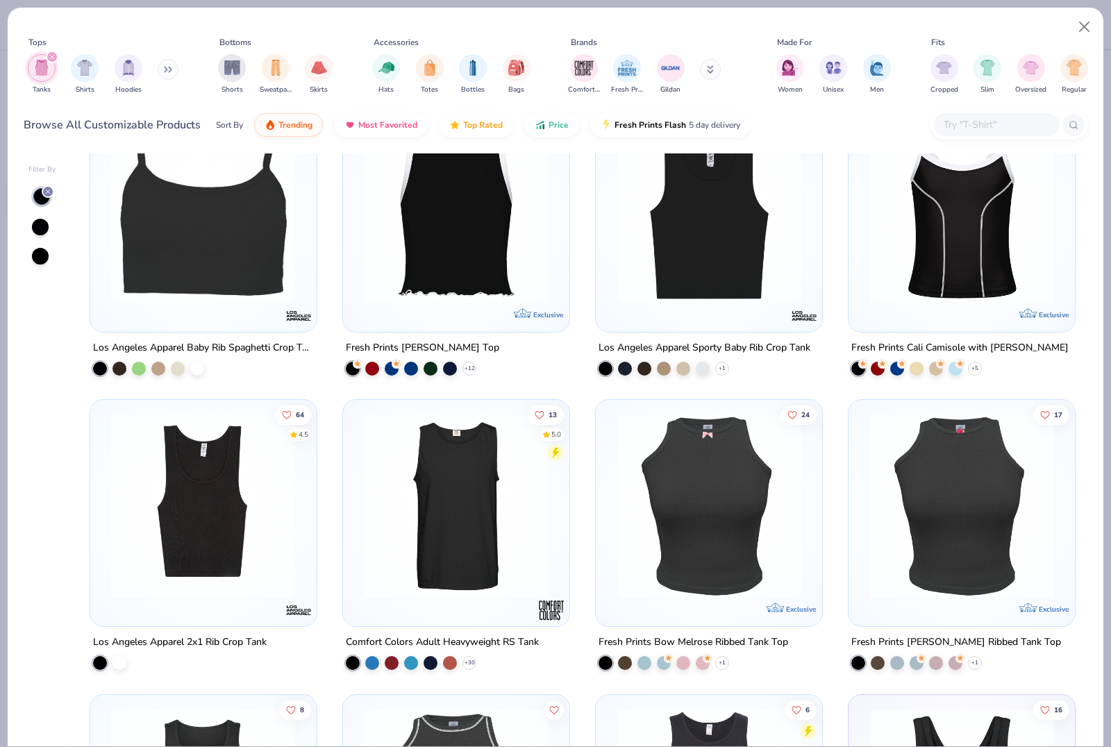
scroll to position [646, 0]
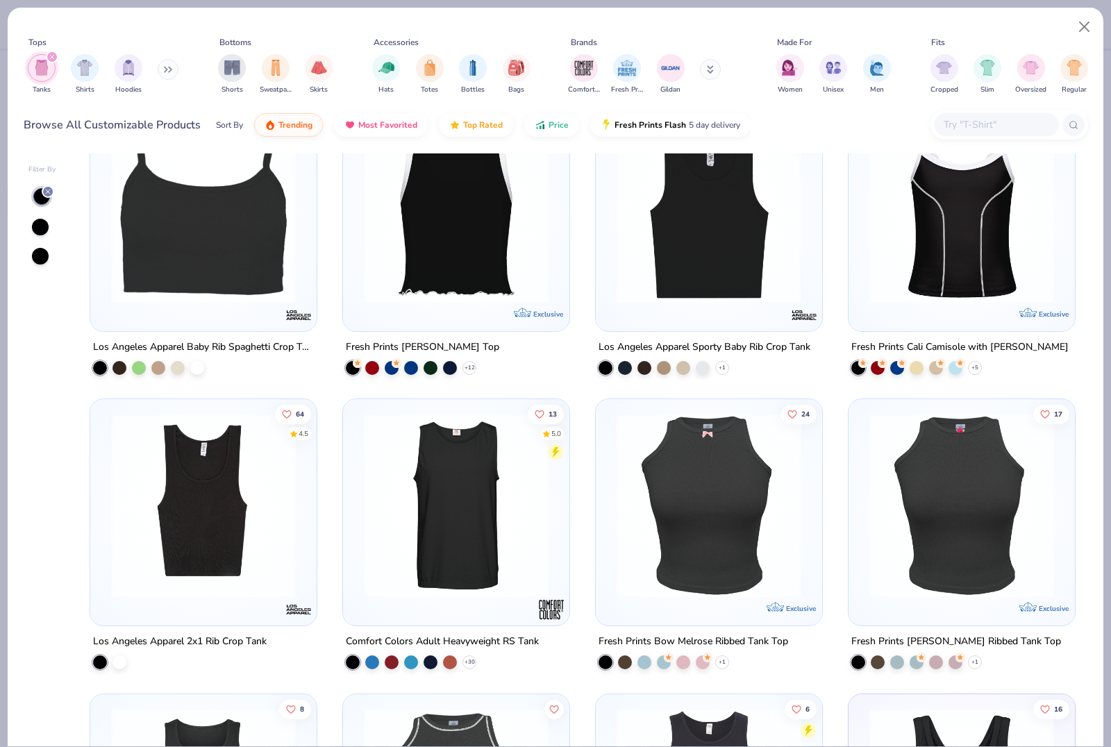
click at [134, 318] on div "48" at bounding box center [203, 217] width 226 height 226
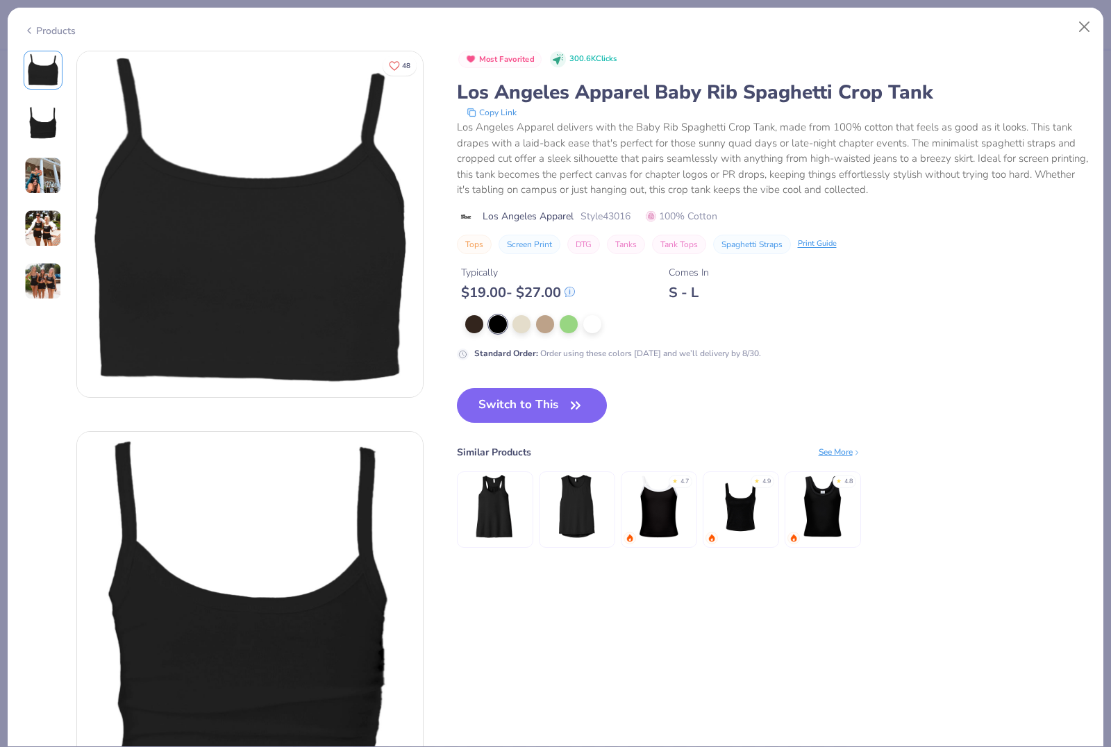
click at [1083, 33] on button "Close" at bounding box center [1084, 27] width 26 height 26
